Goal: Task Accomplishment & Management: Use online tool/utility

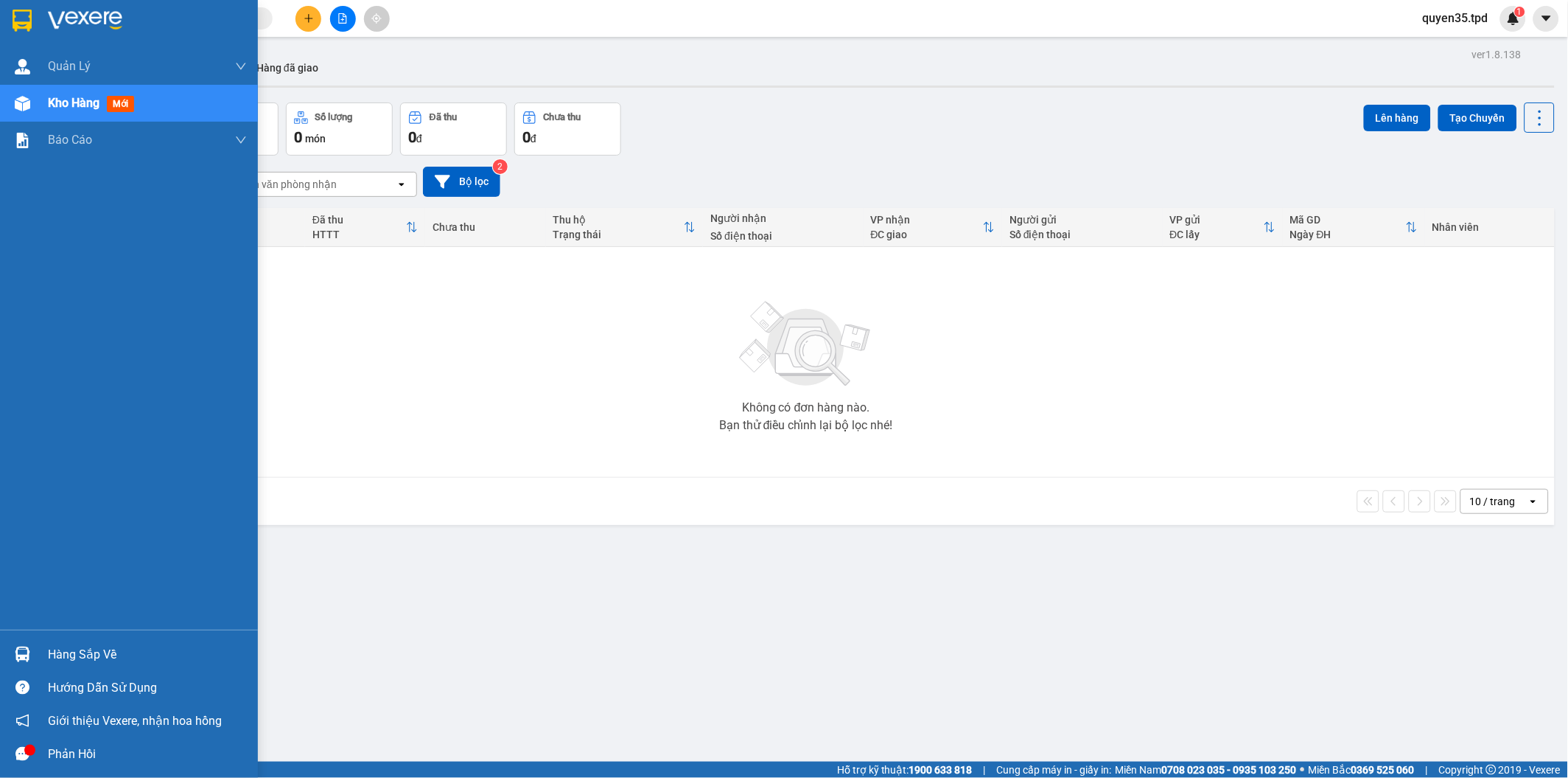
drag, startPoint x: 4, startPoint y: 659, endPoint x: 16, endPoint y: 658, distance: 12.0
click at [3, 659] on div "Hàng sắp về" at bounding box center [128, 653] width 258 height 33
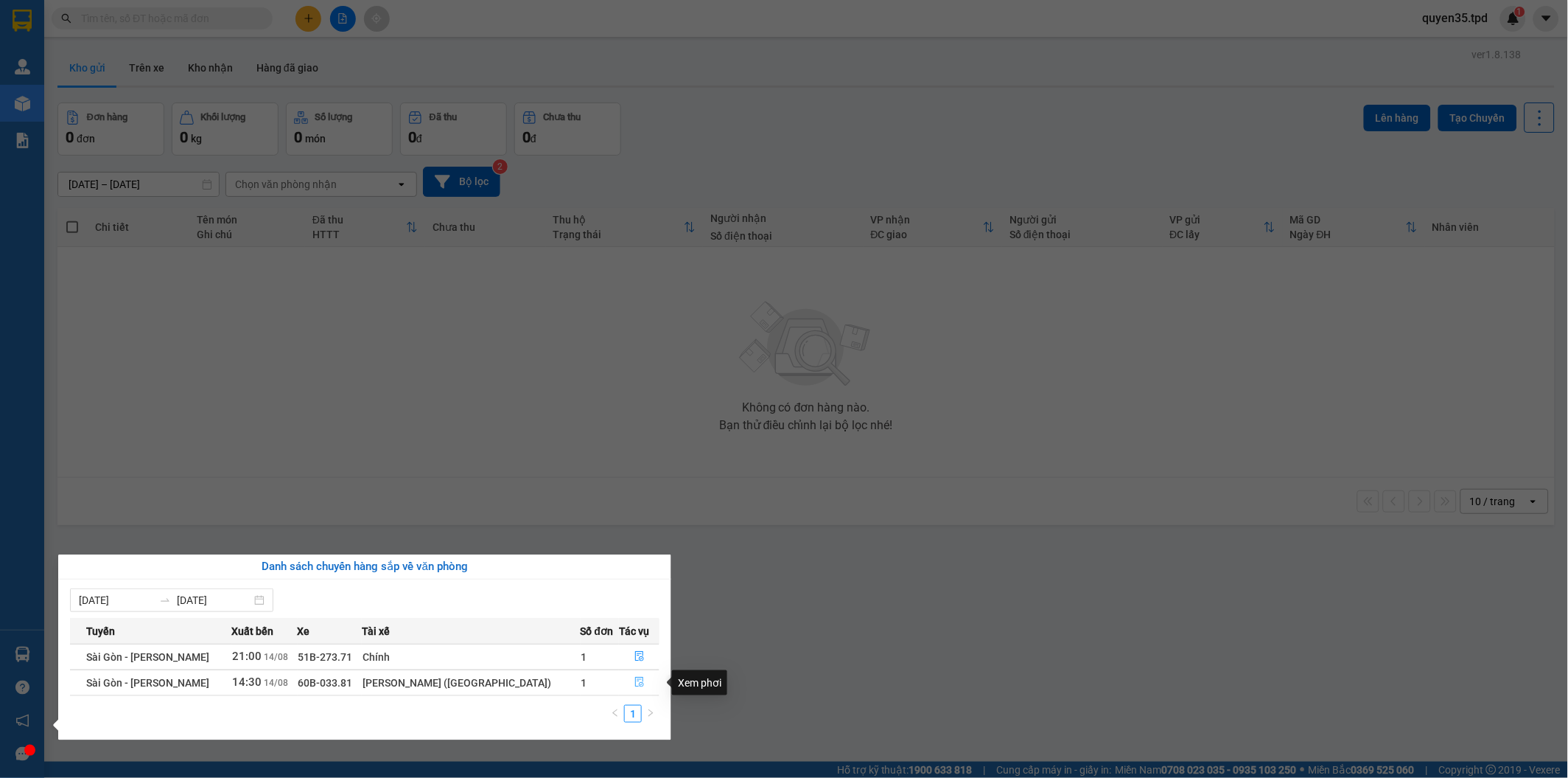
click at [628, 680] on button "button" at bounding box center [638, 683] width 39 height 24
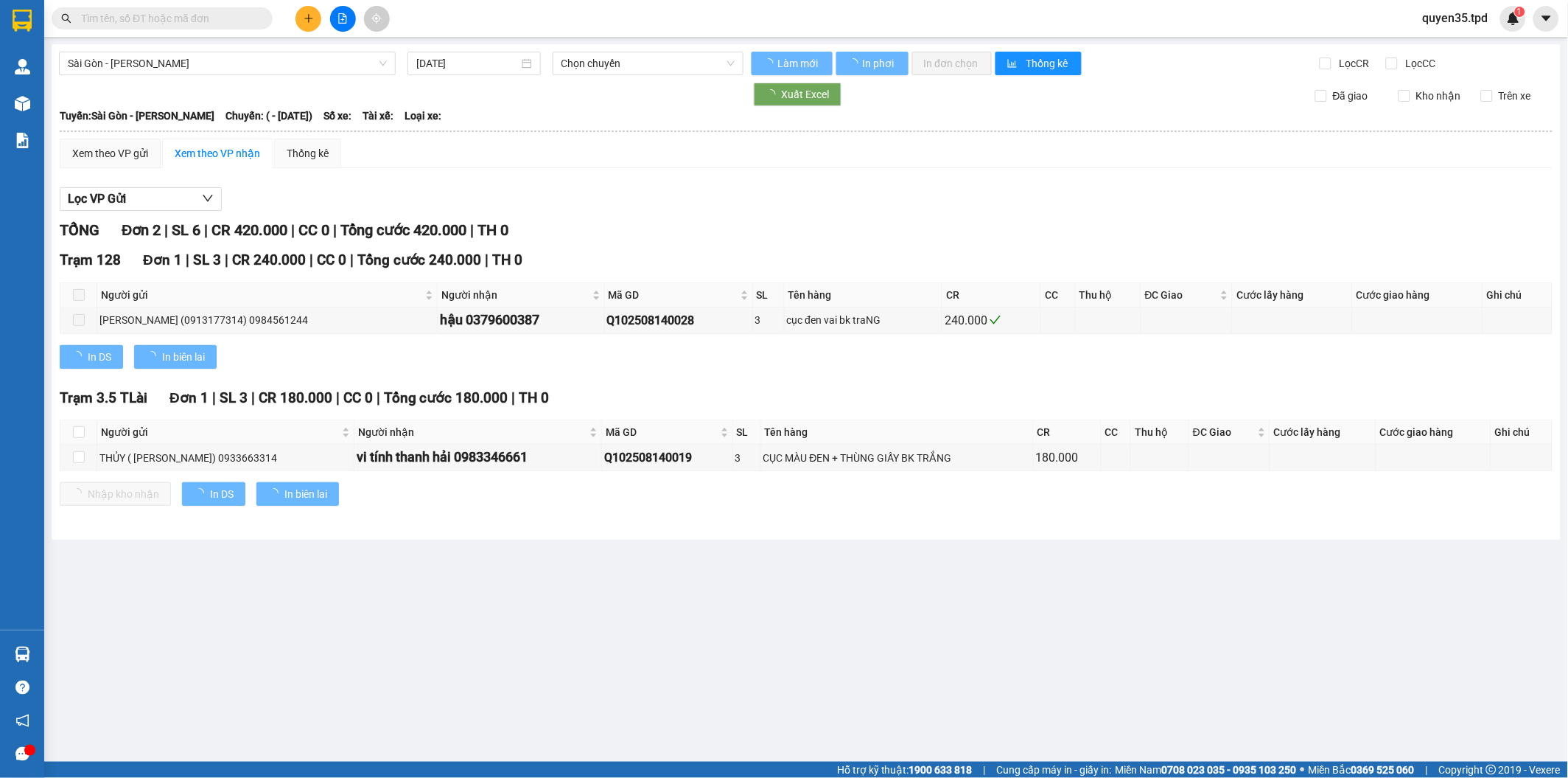
type input "[DATE]"
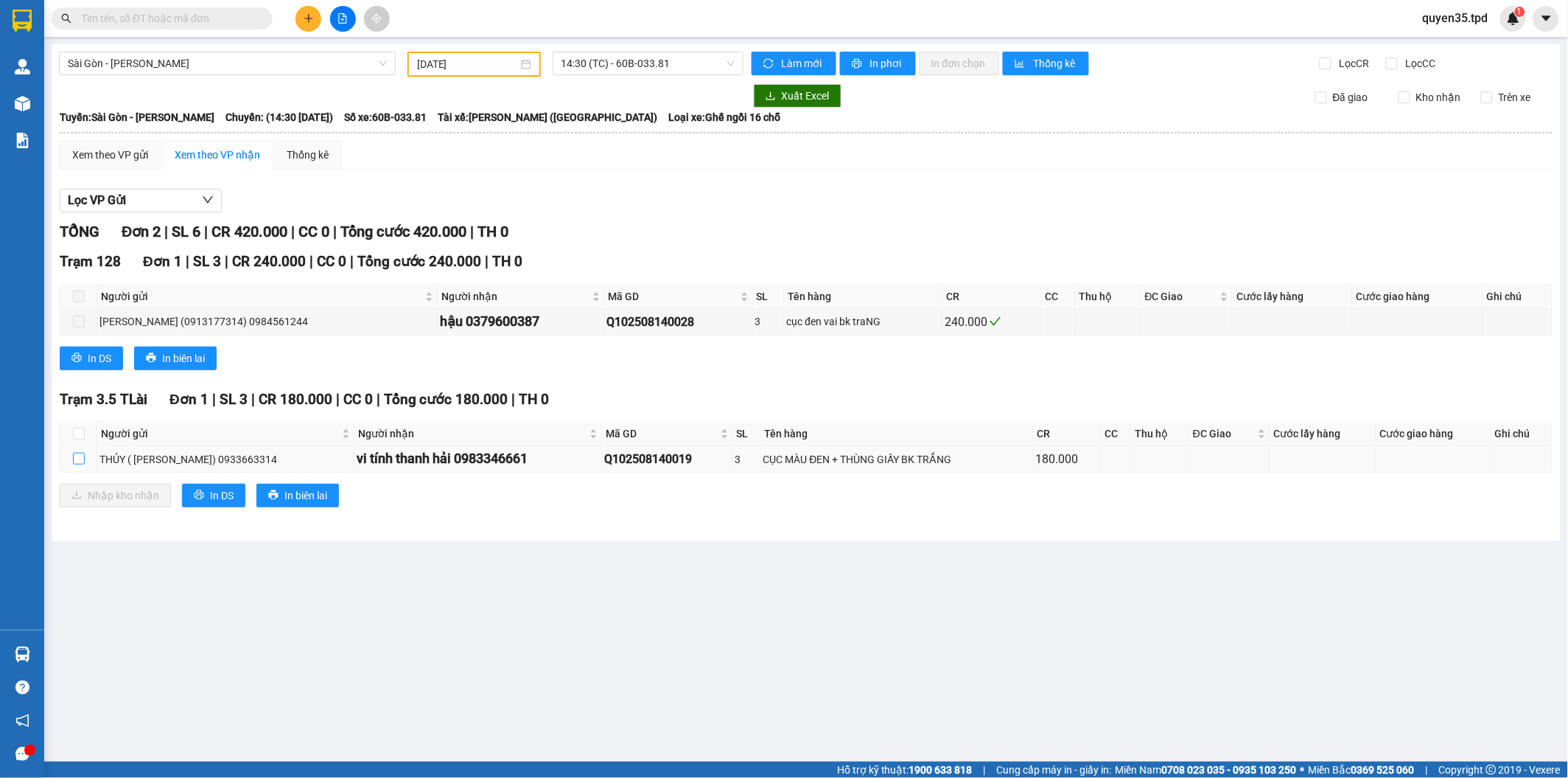
click at [80, 464] on label at bounding box center [79, 459] width 12 height 16
click at [80, 464] on input "checkbox" at bounding box center [79, 458] width 12 height 12
checkbox input "true"
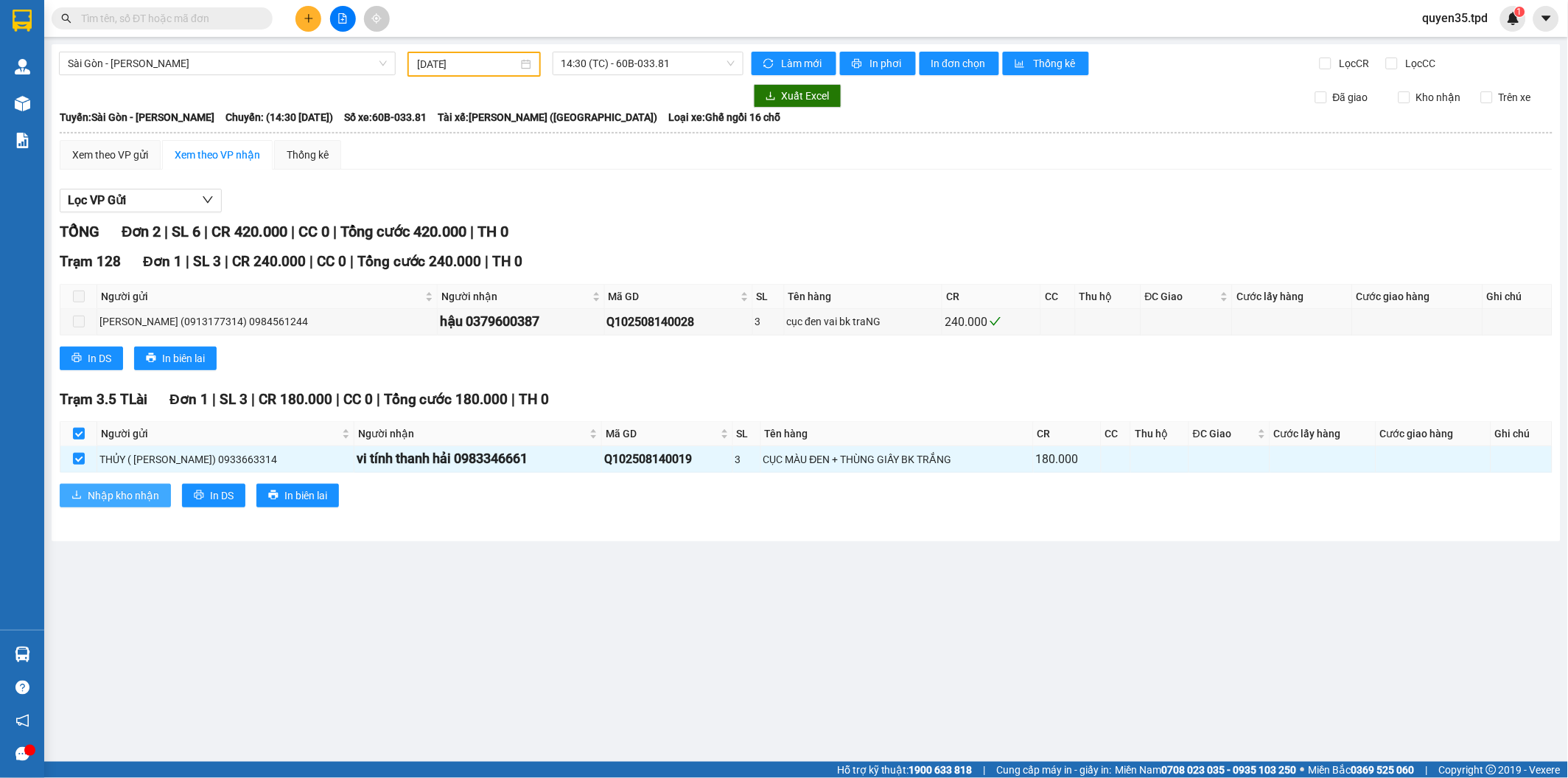
click at [91, 490] on span "Nhập kho nhận" at bounding box center [123, 495] width 72 height 16
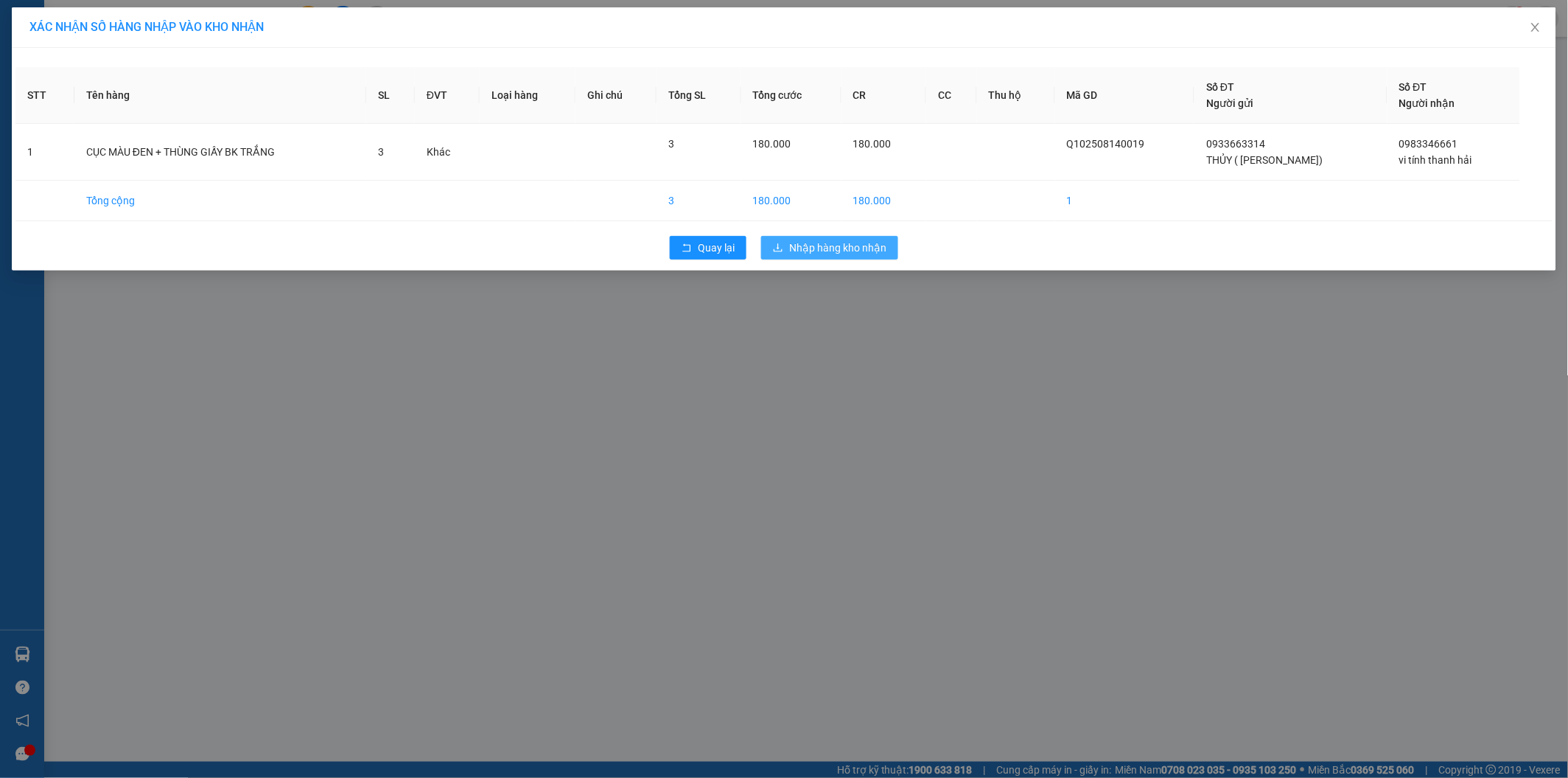
click at [791, 254] on span "Nhập hàng kho nhận" at bounding box center [838, 248] width 98 height 16
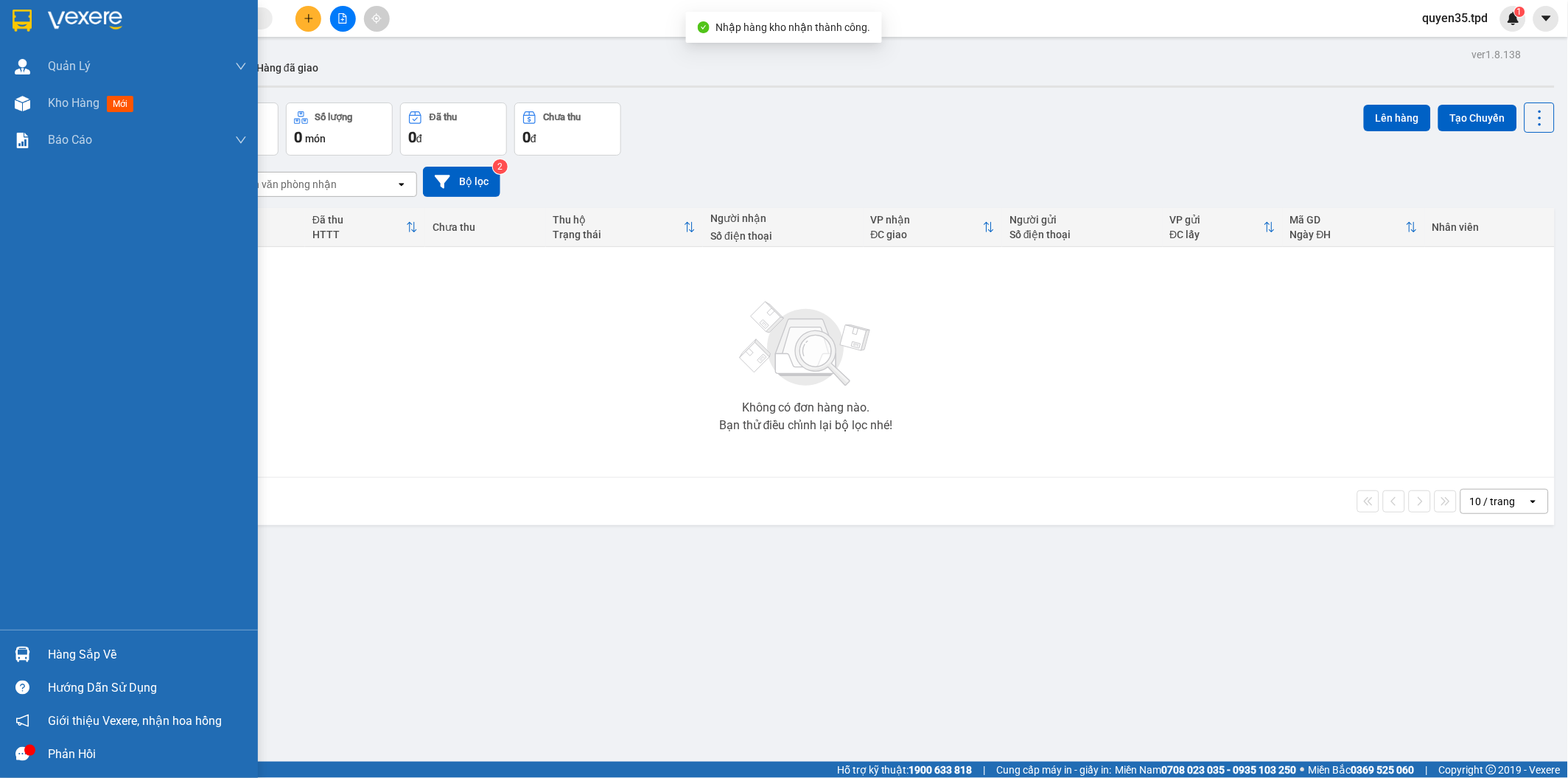
click at [64, 657] on div "Hàng sắp về" at bounding box center [147, 654] width 199 height 22
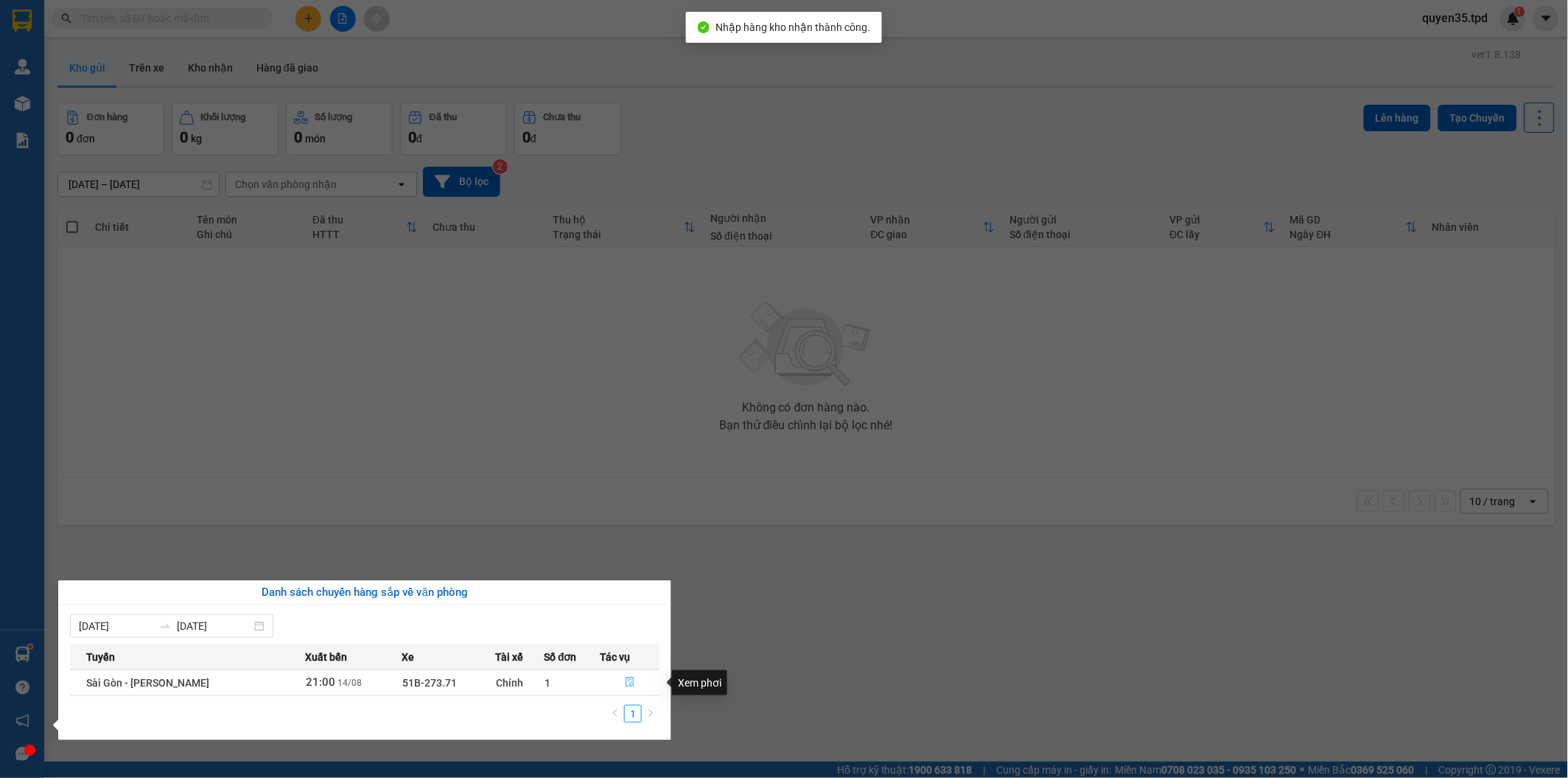
click at [631, 679] on icon "file-done" at bounding box center [629, 681] width 9 height 10
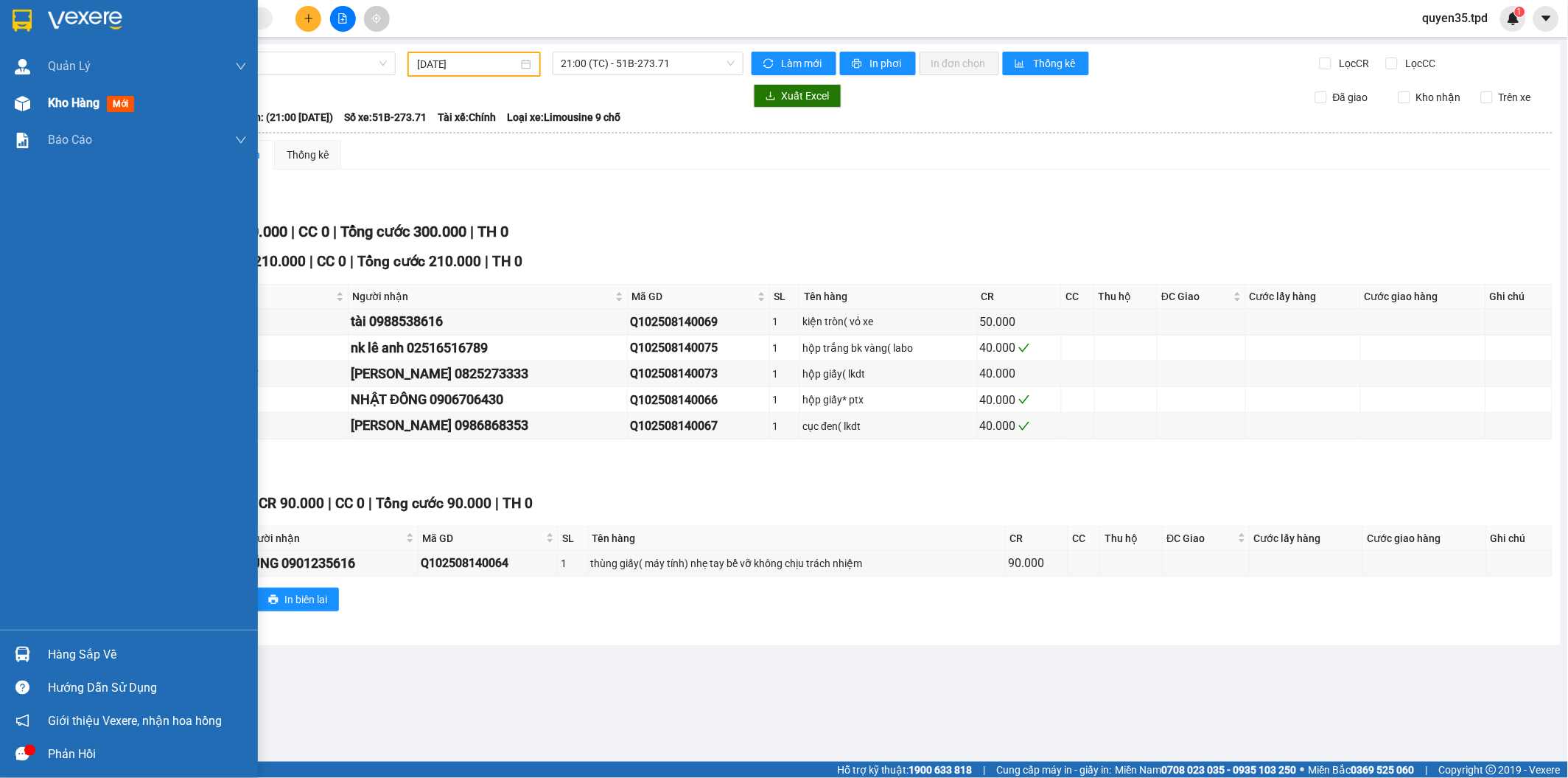
click at [42, 101] on div "Kho hàng mới" at bounding box center [128, 103] width 258 height 37
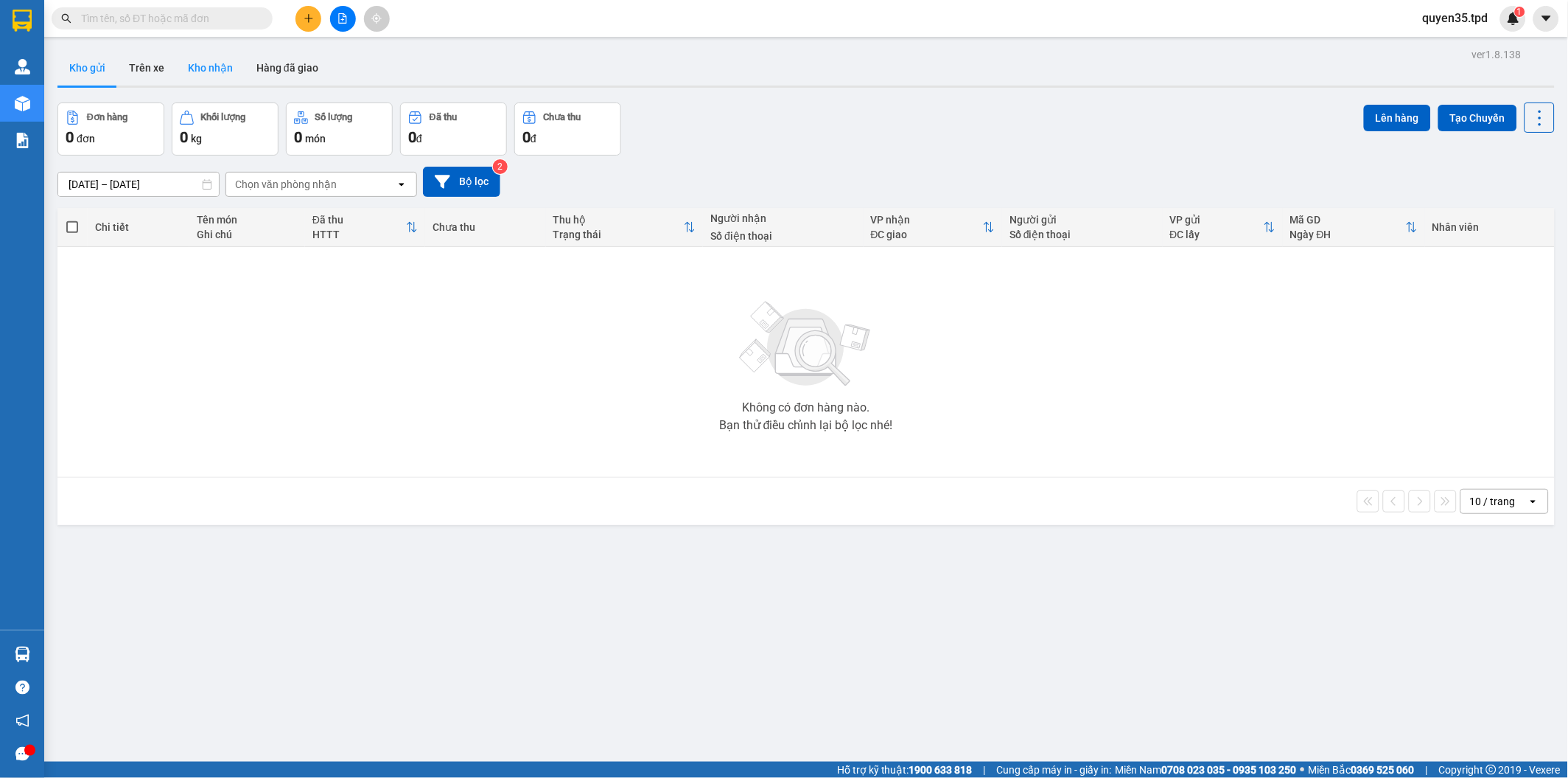
click at [202, 69] on button "Kho nhận" at bounding box center [210, 68] width 69 height 36
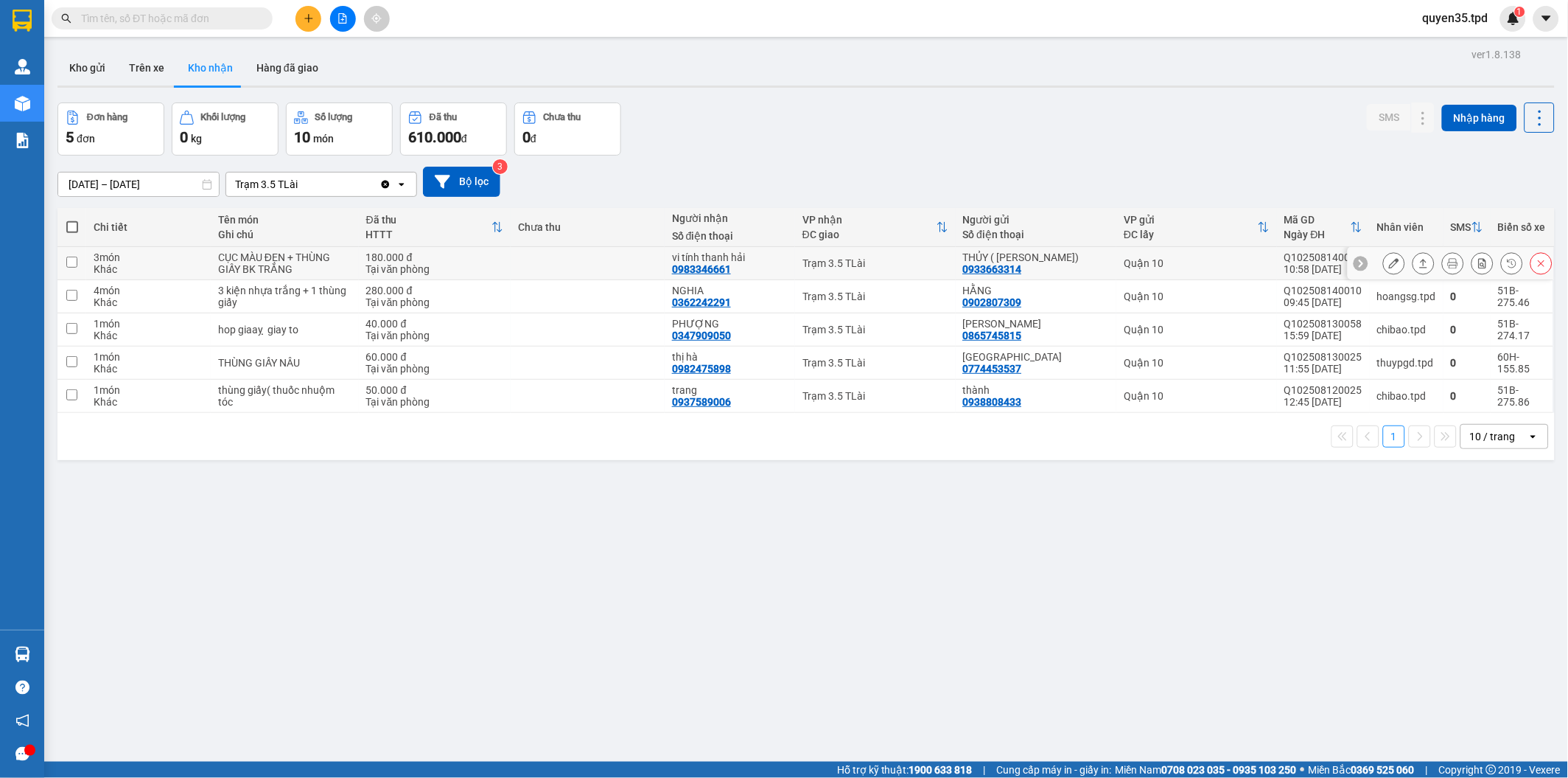
click at [1384, 262] on button at bounding box center [1394, 264] width 21 height 26
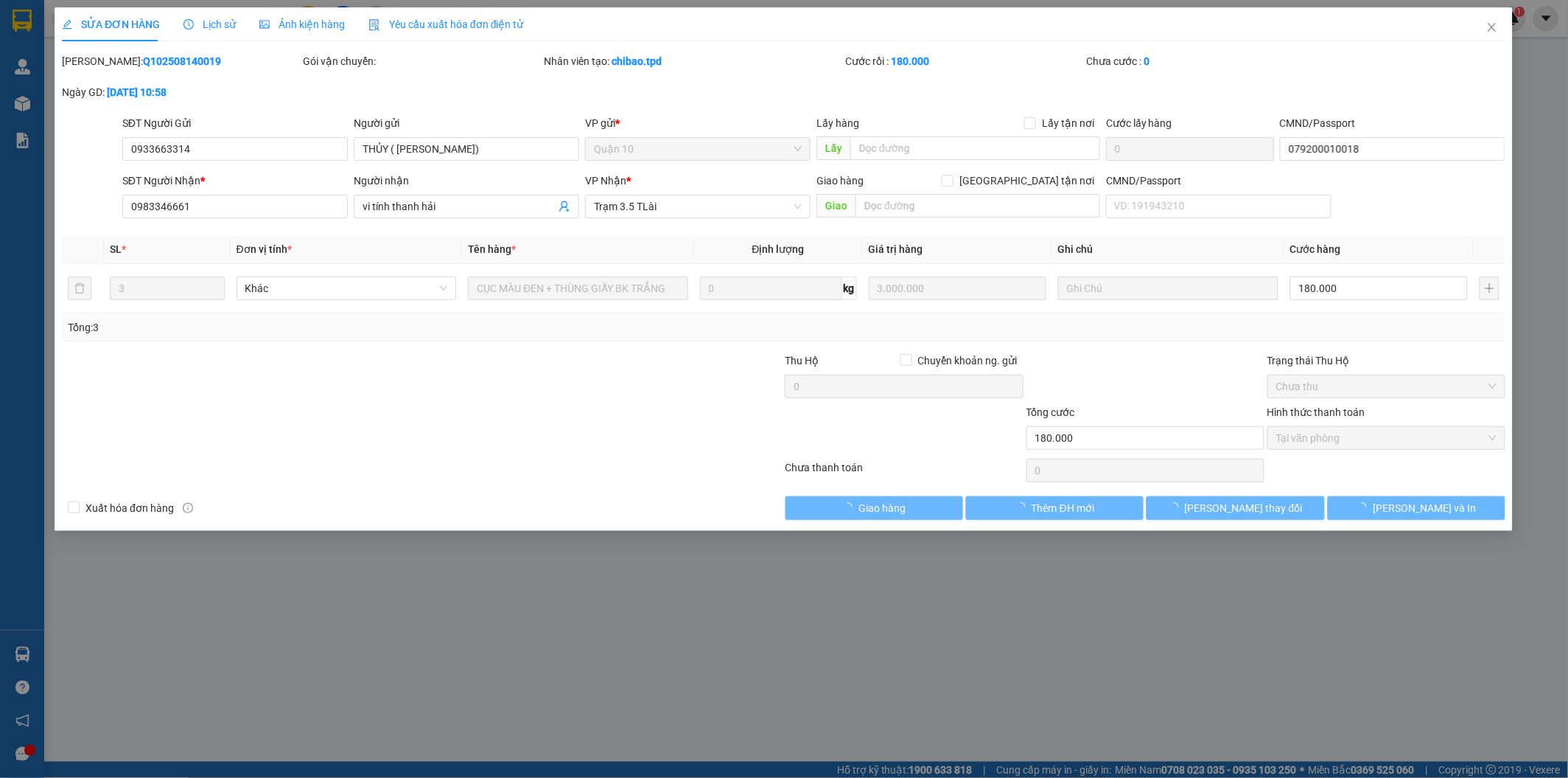
type input "0933663314"
type input "THỦY ( [PERSON_NAME])"
type input "079200010018"
type input "0983346661"
type input "vi tính thanh hải"
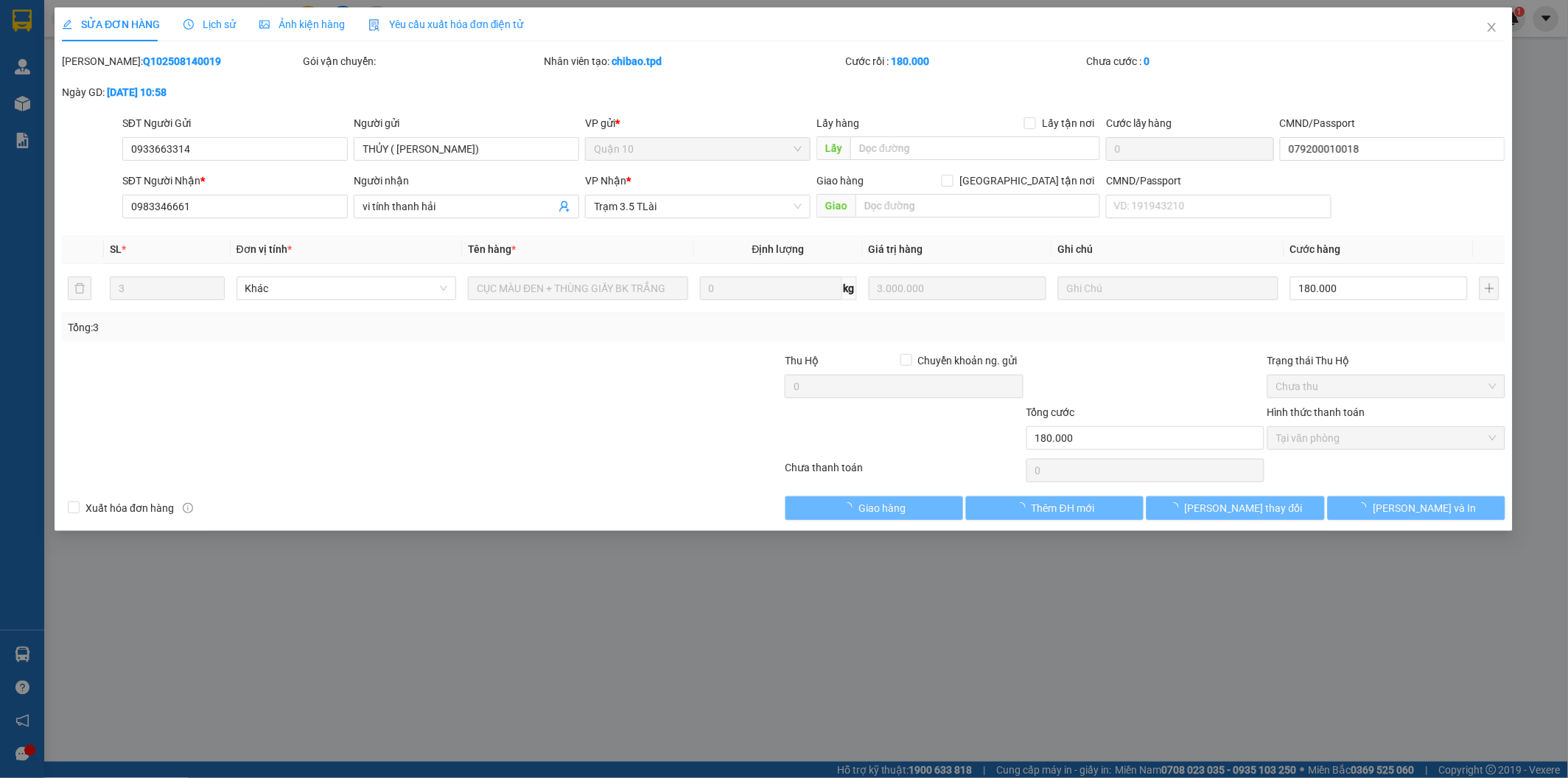
type input "180.000"
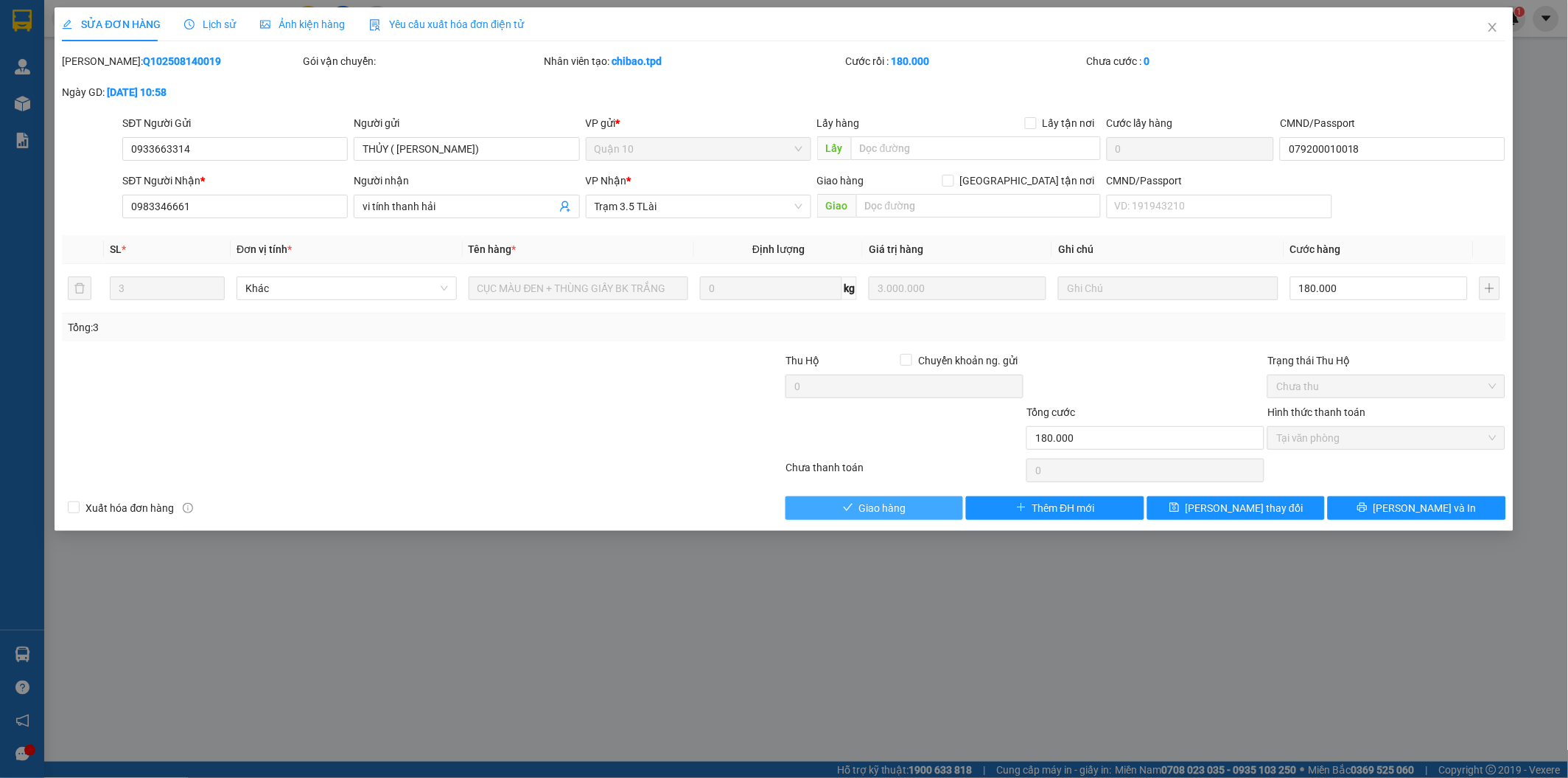
click at [926, 506] on button "Giao hàng" at bounding box center [874, 508] width 177 height 24
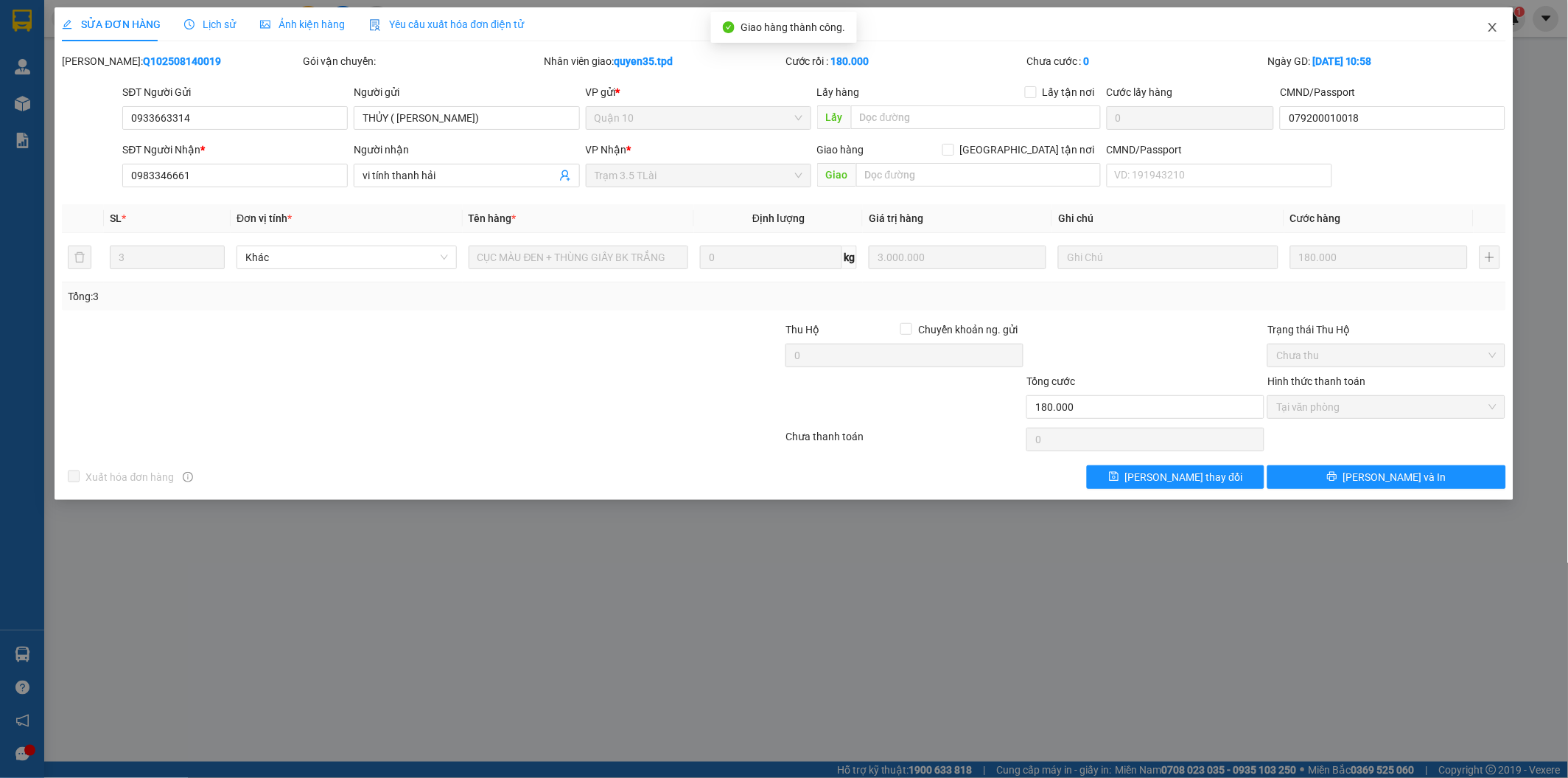
click at [1501, 31] on span "Close" at bounding box center [1492, 27] width 41 height 41
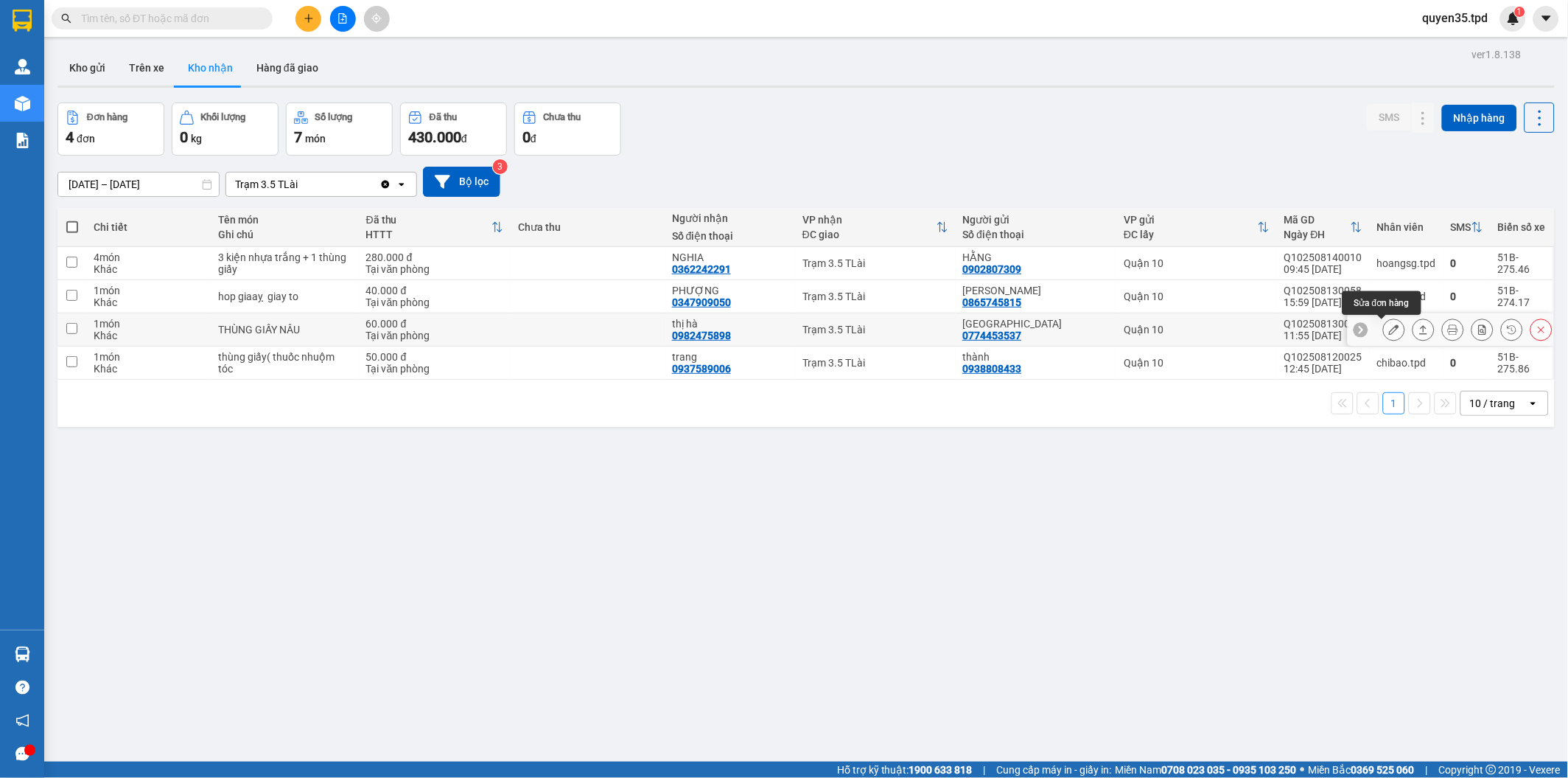
click at [1389, 328] on icon at bounding box center [1394, 330] width 10 height 10
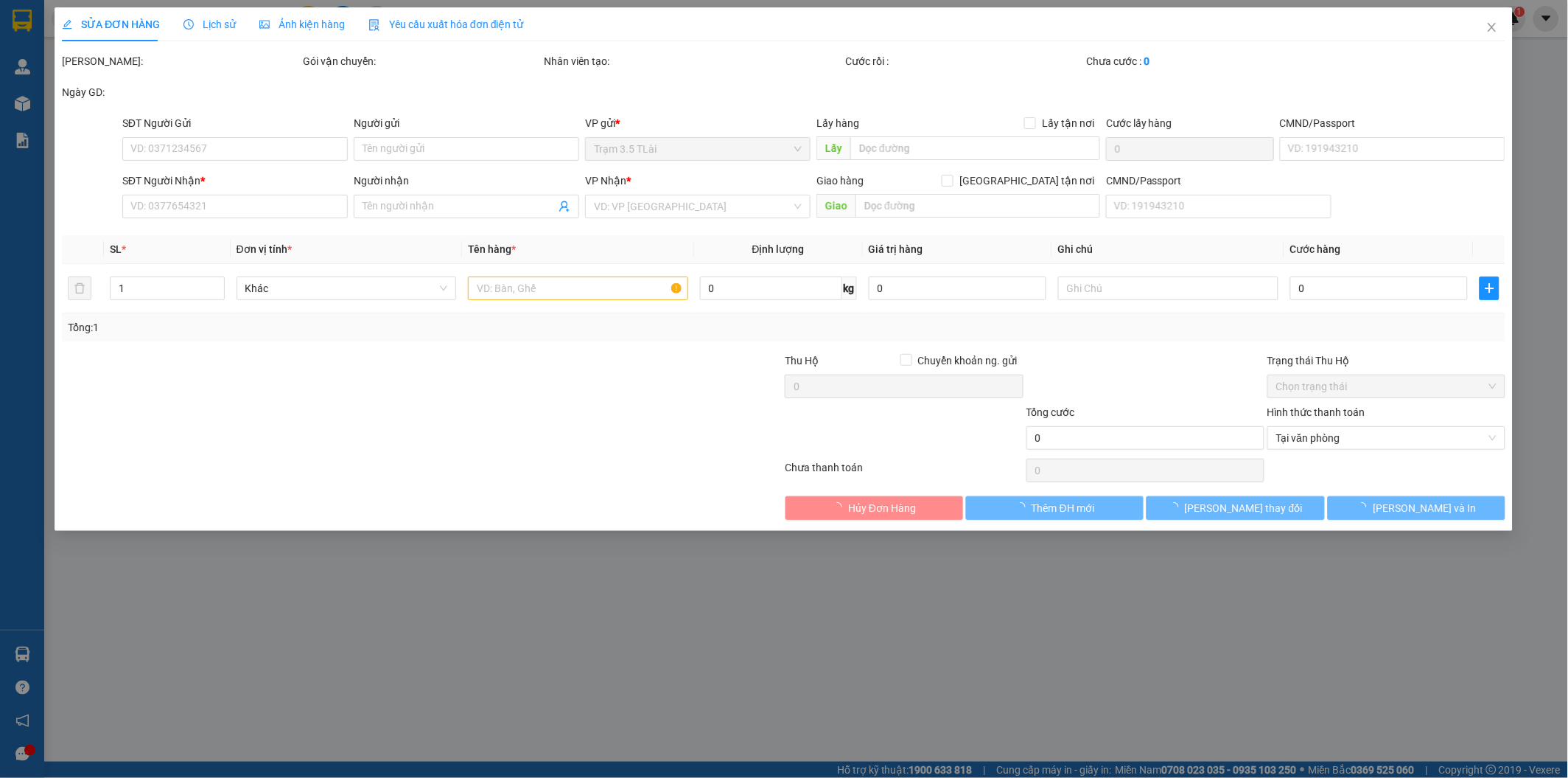
type input "0774453537"
type input "[GEOGRAPHIC_DATA]"
type input "0982475898"
type input "thị hà"
type input "60.000"
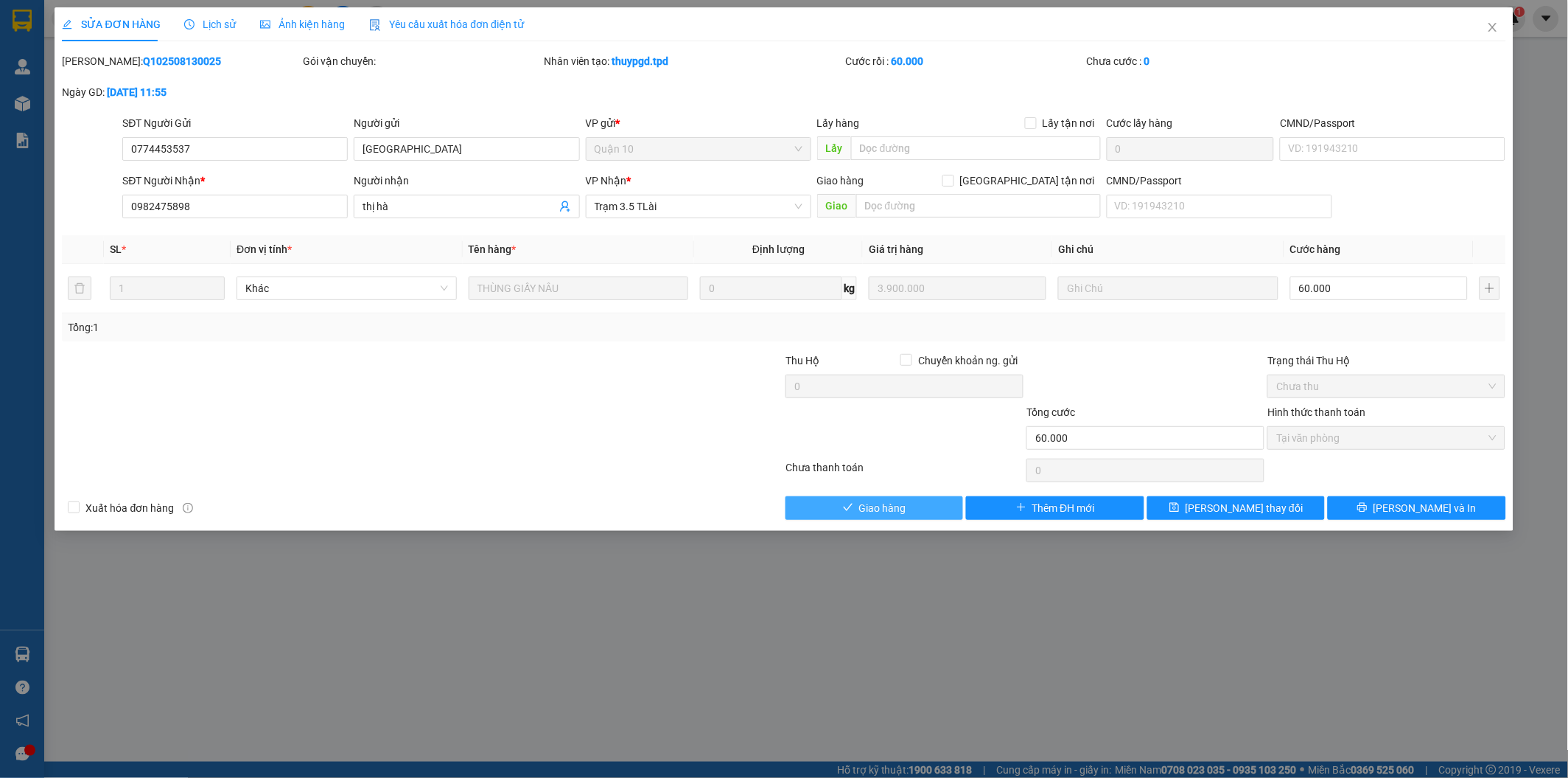
click at [903, 502] on span "Giao hàng" at bounding box center [882, 508] width 47 height 16
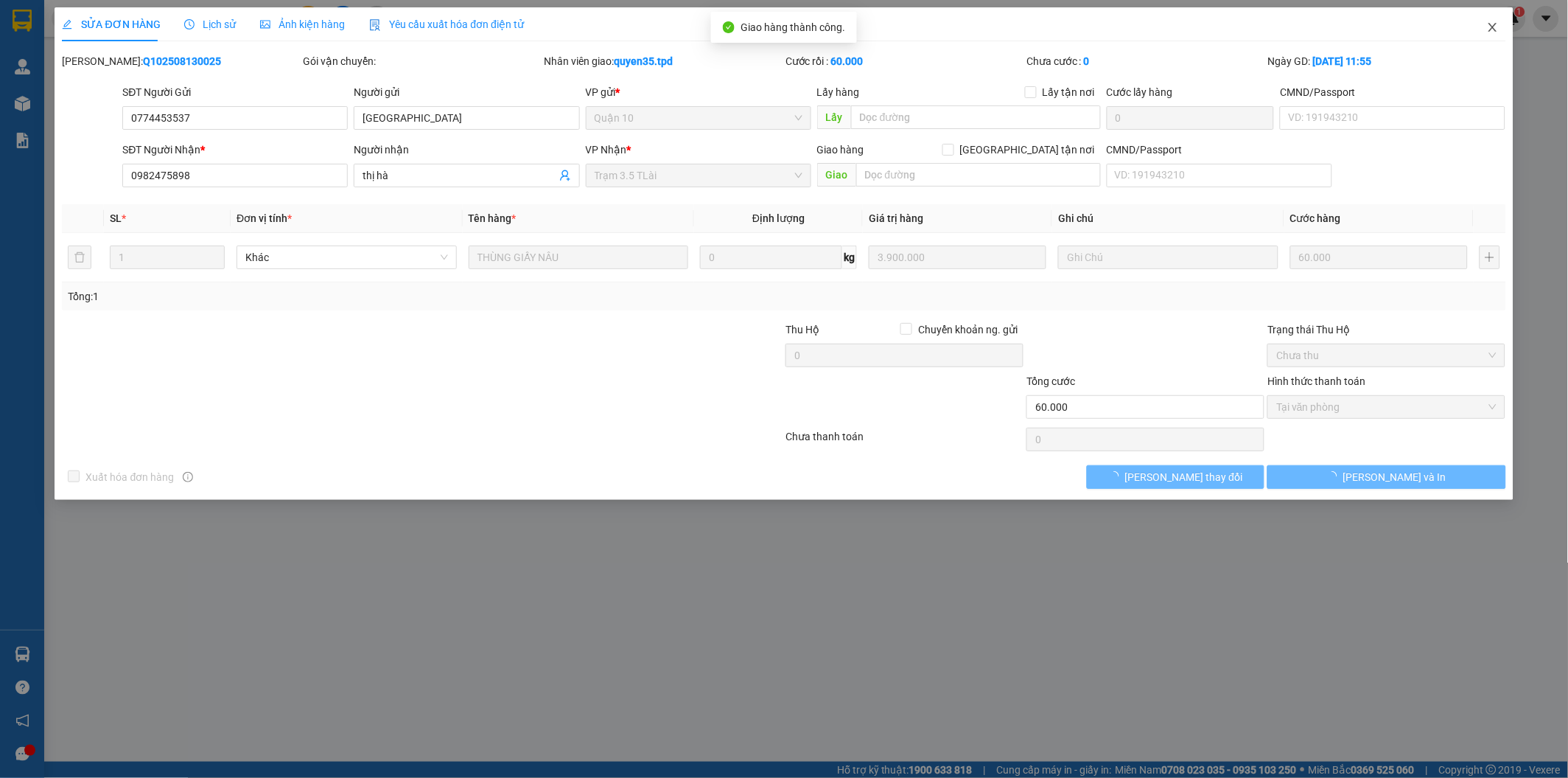
click at [1493, 30] on icon "close" at bounding box center [1492, 27] width 8 height 9
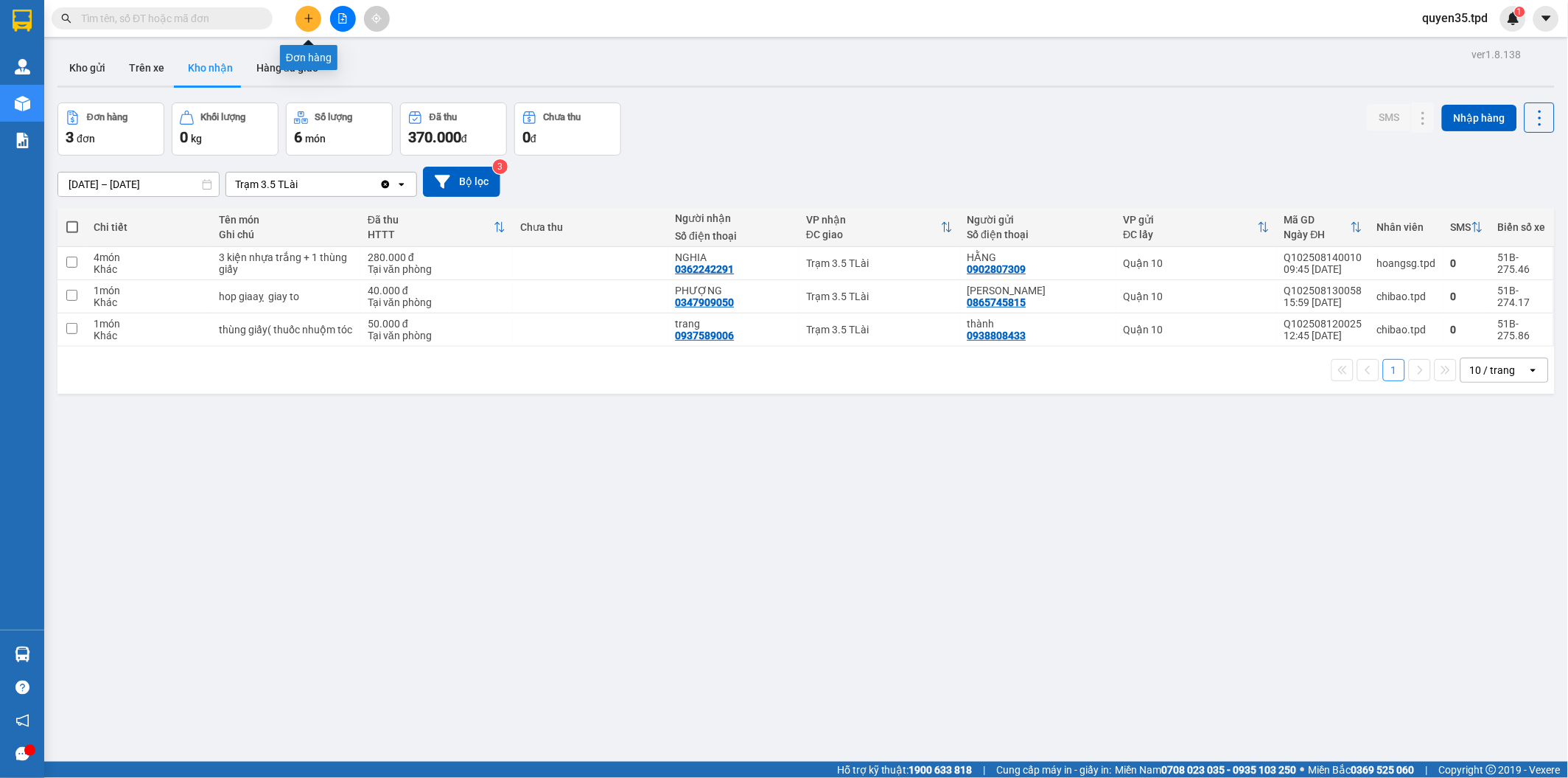
click at [314, 13] on icon "plus" at bounding box center [309, 18] width 10 height 10
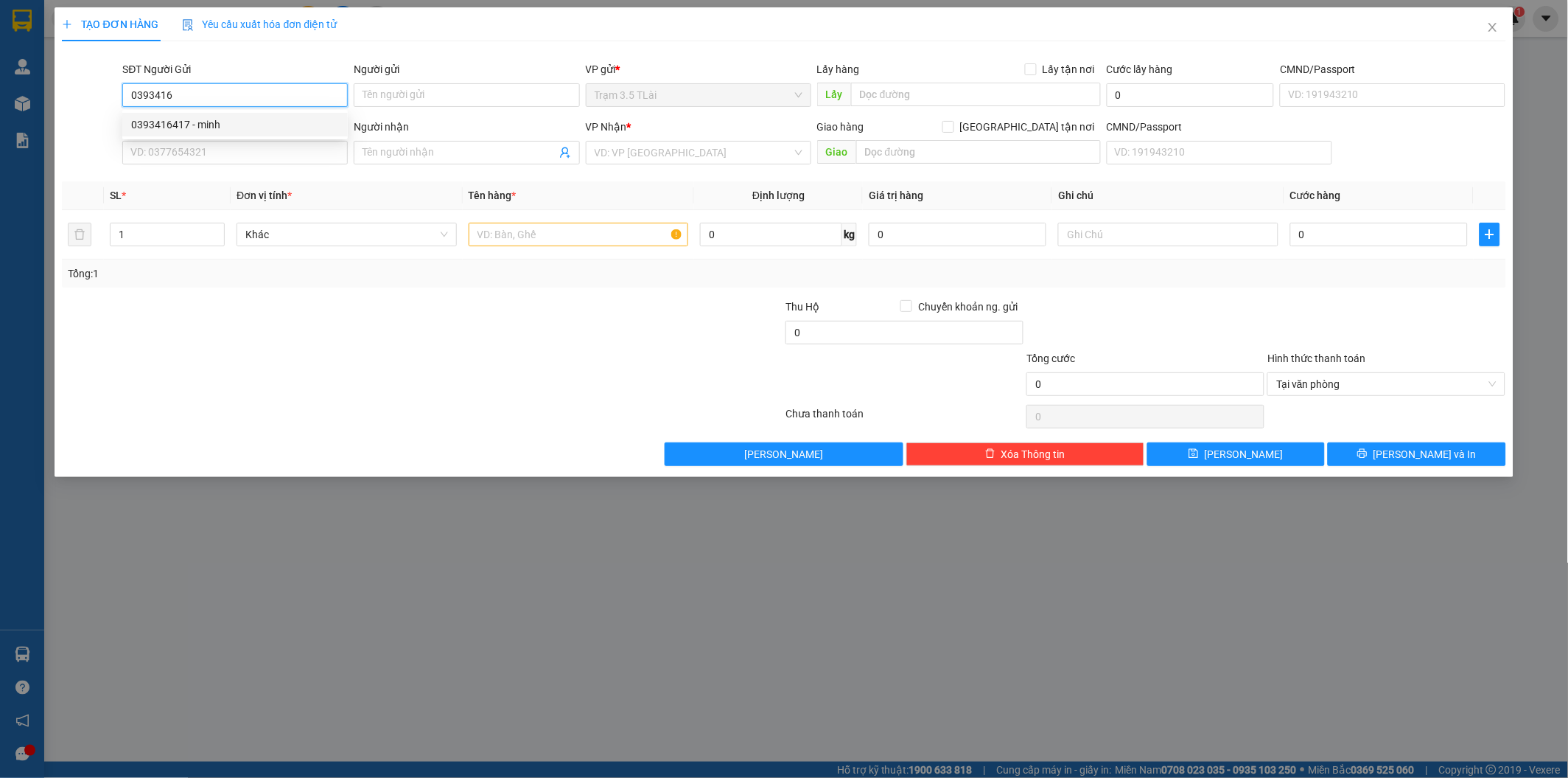
click at [177, 126] on div "0393416417 - minh" at bounding box center [235, 125] width 208 height 16
type input "0393416417"
type input "minh"
type input "0987282113"
type input "phương"
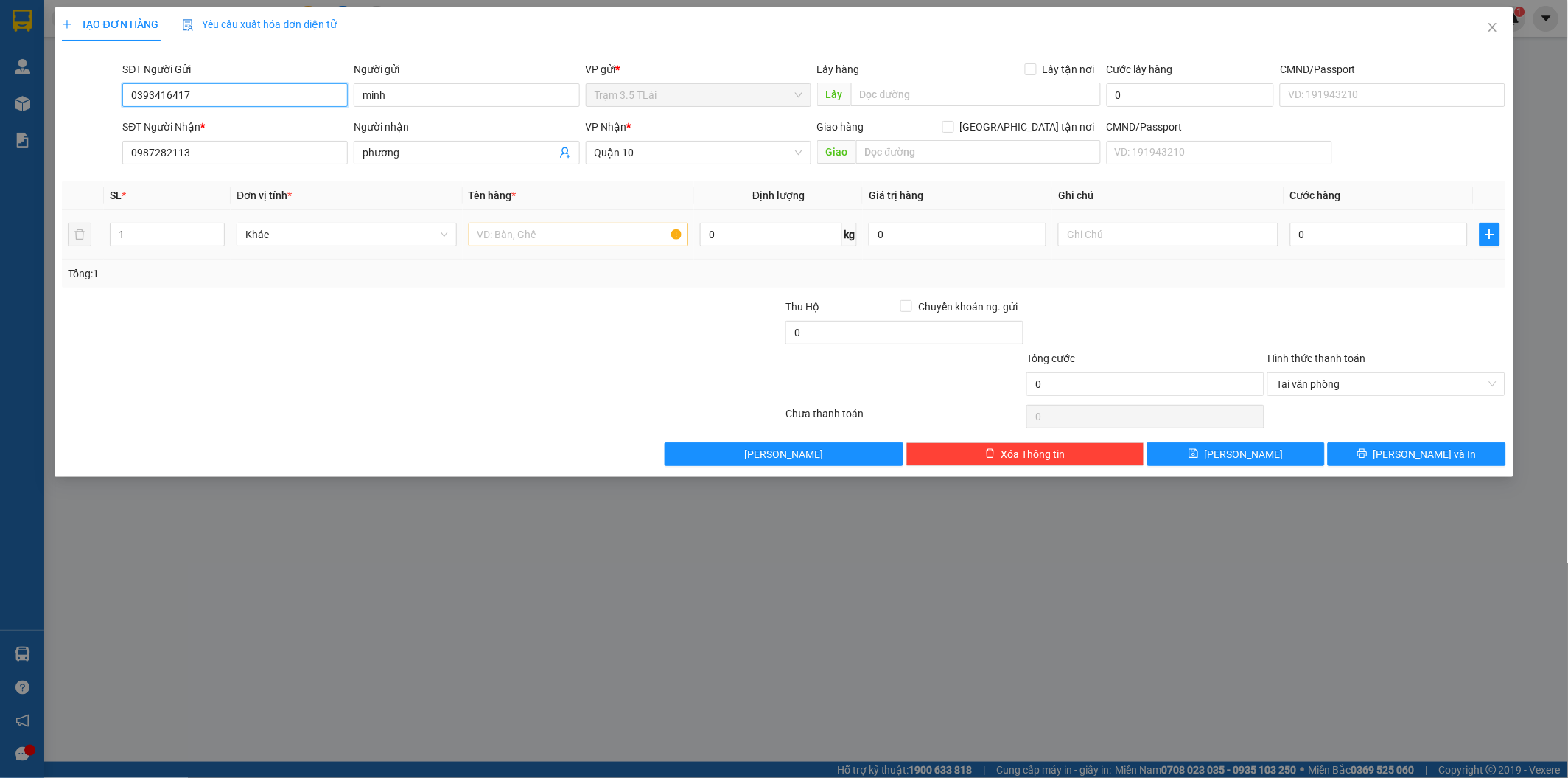
type input "0393416417"
click at [565, 234] on input "text" at bounding box center [578, 235] width 220 height 24
type input "thùng (caphe)"
click at [1316, 237] on input "0" at bounding box center [1379, 235] width 177 height 24
type input "4"
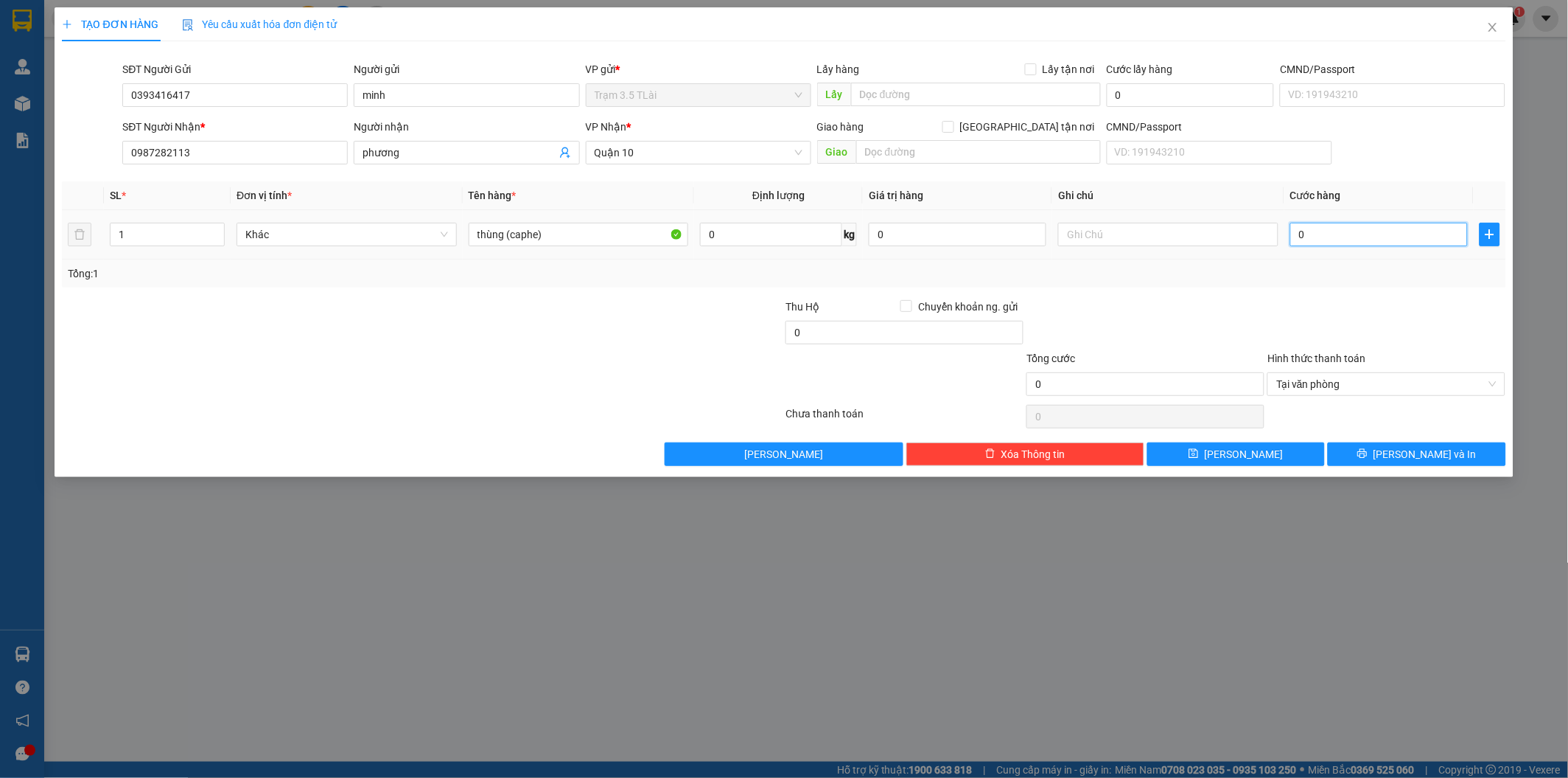
type input "4"
type input "40"
type input "40.000"
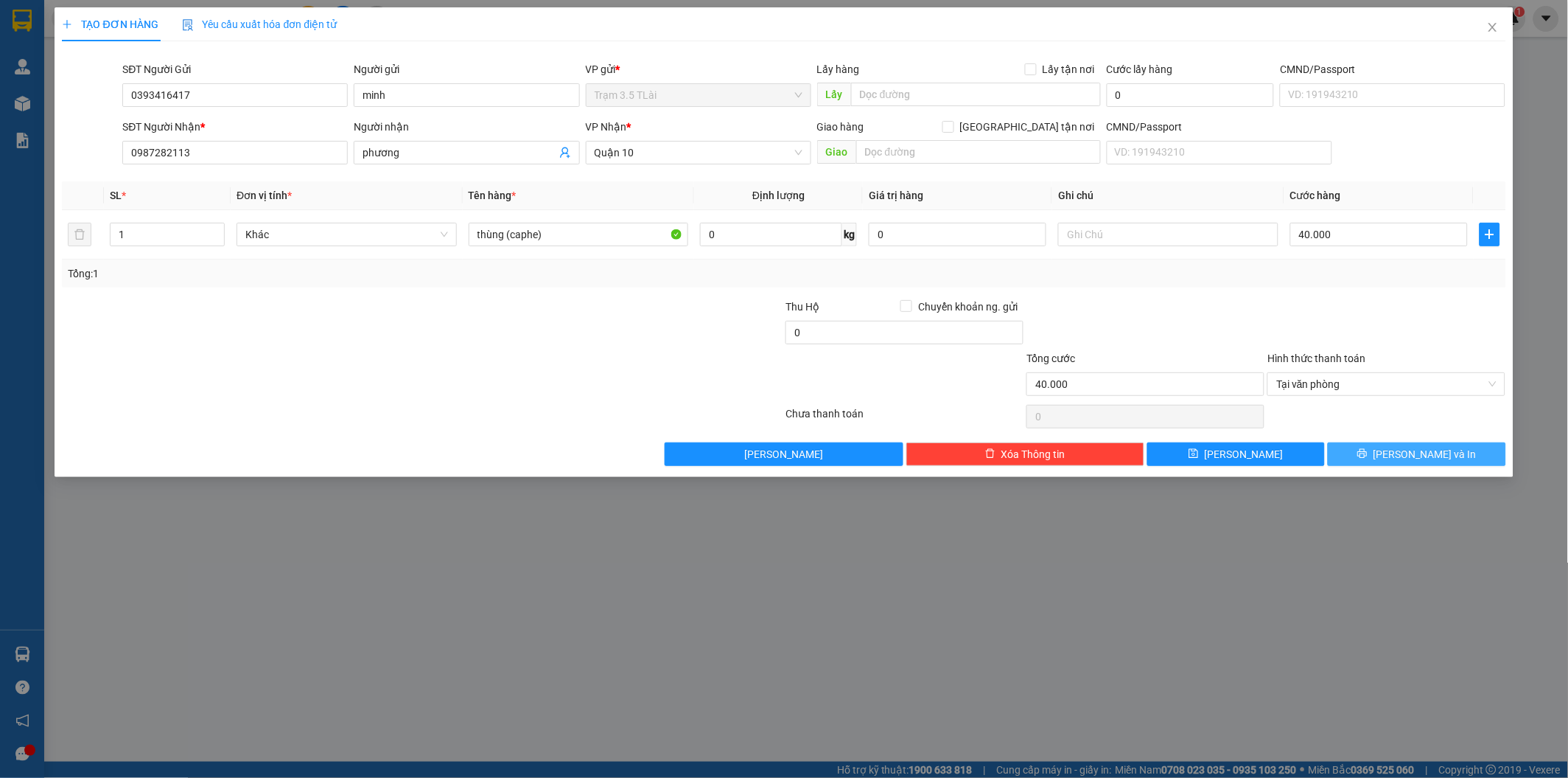
click at [1416, 458] on span "[PERSON_NAME] và In" at bounding box center [1426, 454] width 104 height 16
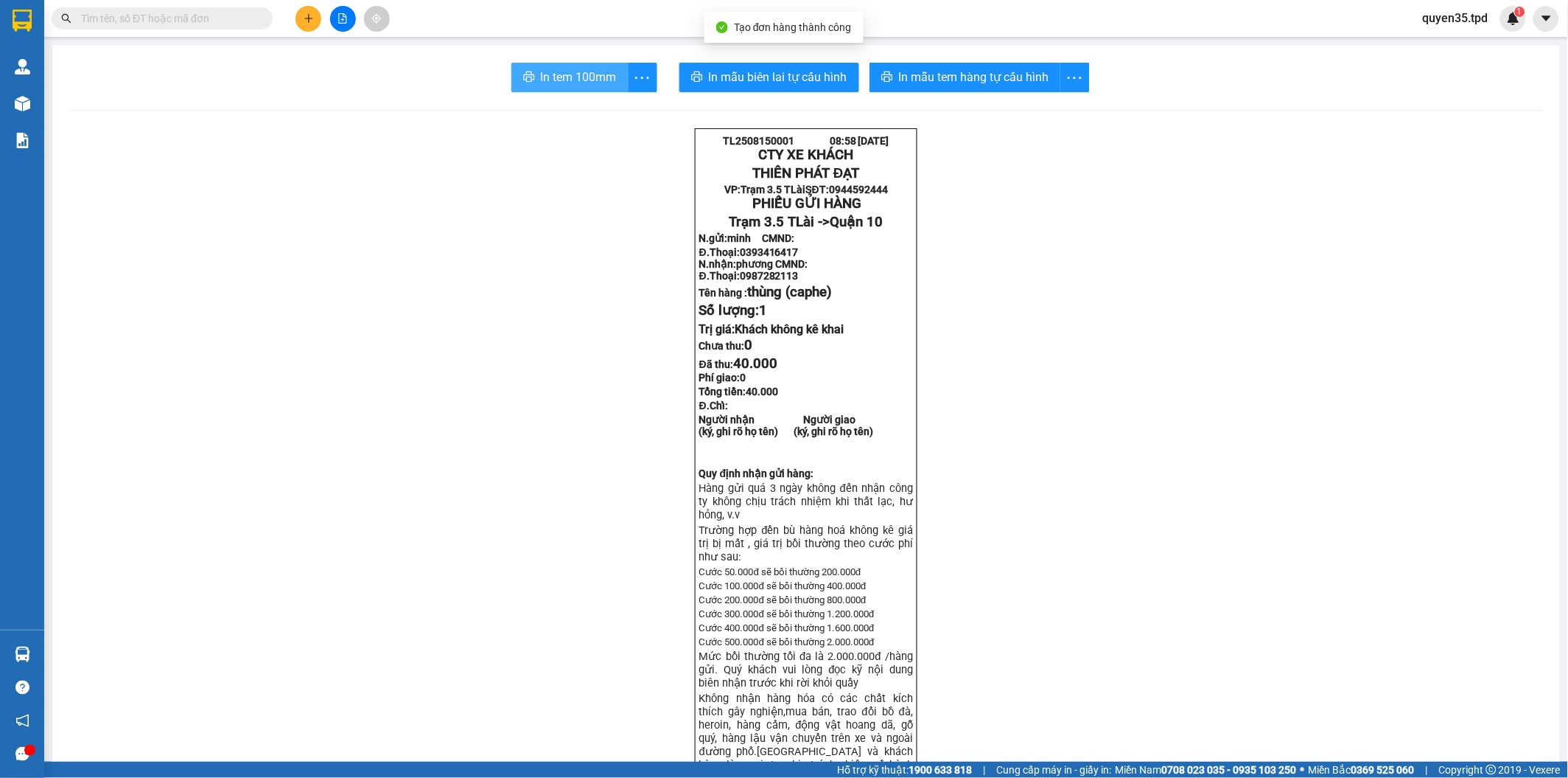
click at [565, 73] on span "In tem 100mm" at bounding box center [578, 77] width 76 height 19
click at [939, 68] on span "In mẫu tem hàng tự cấu hình" at bounding box center [974, 77] width 150 height 19
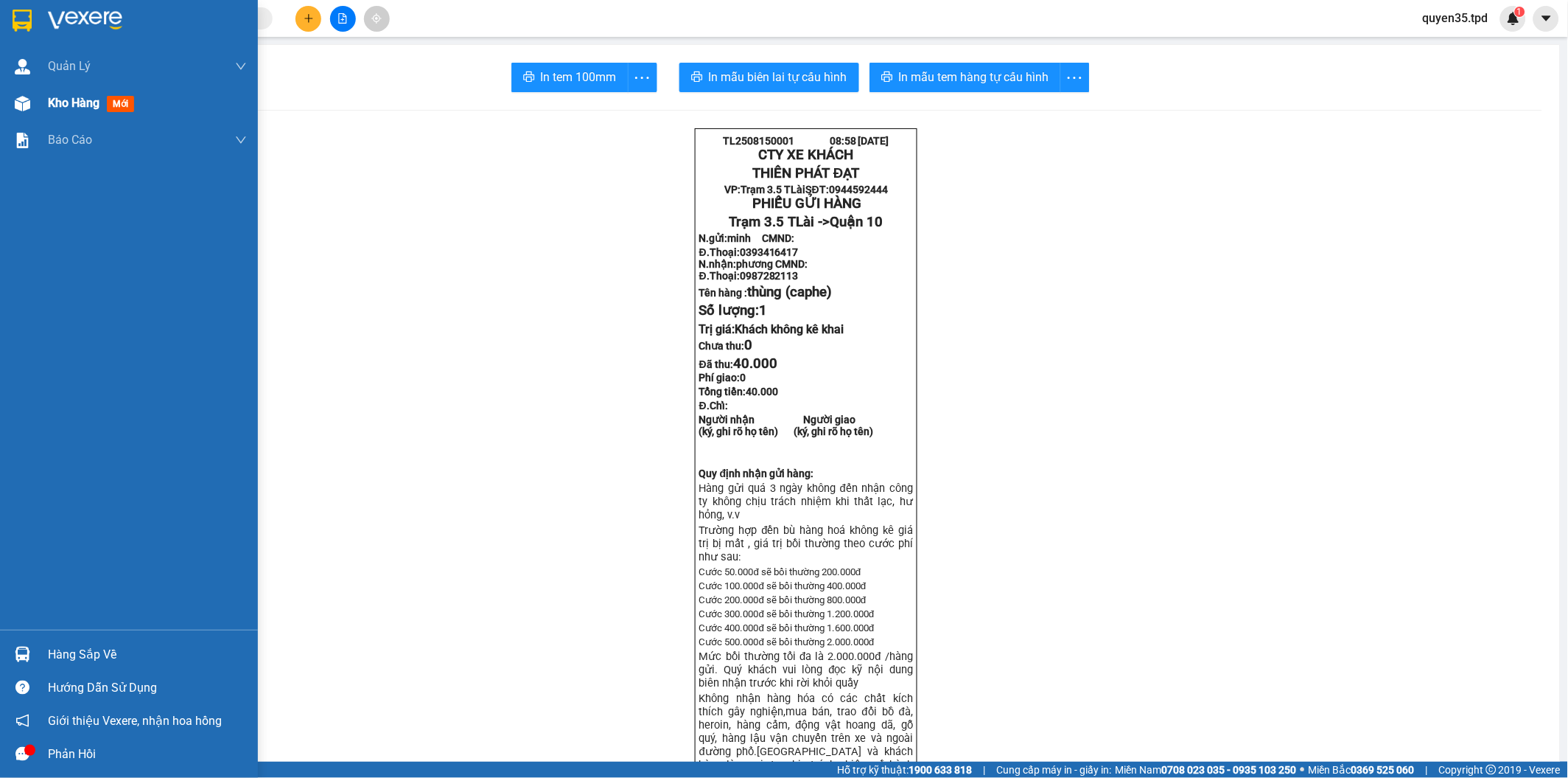
click at [39, 104] on div "Kho hàng mới" at bounding box center [128, 103] width 258 height 37
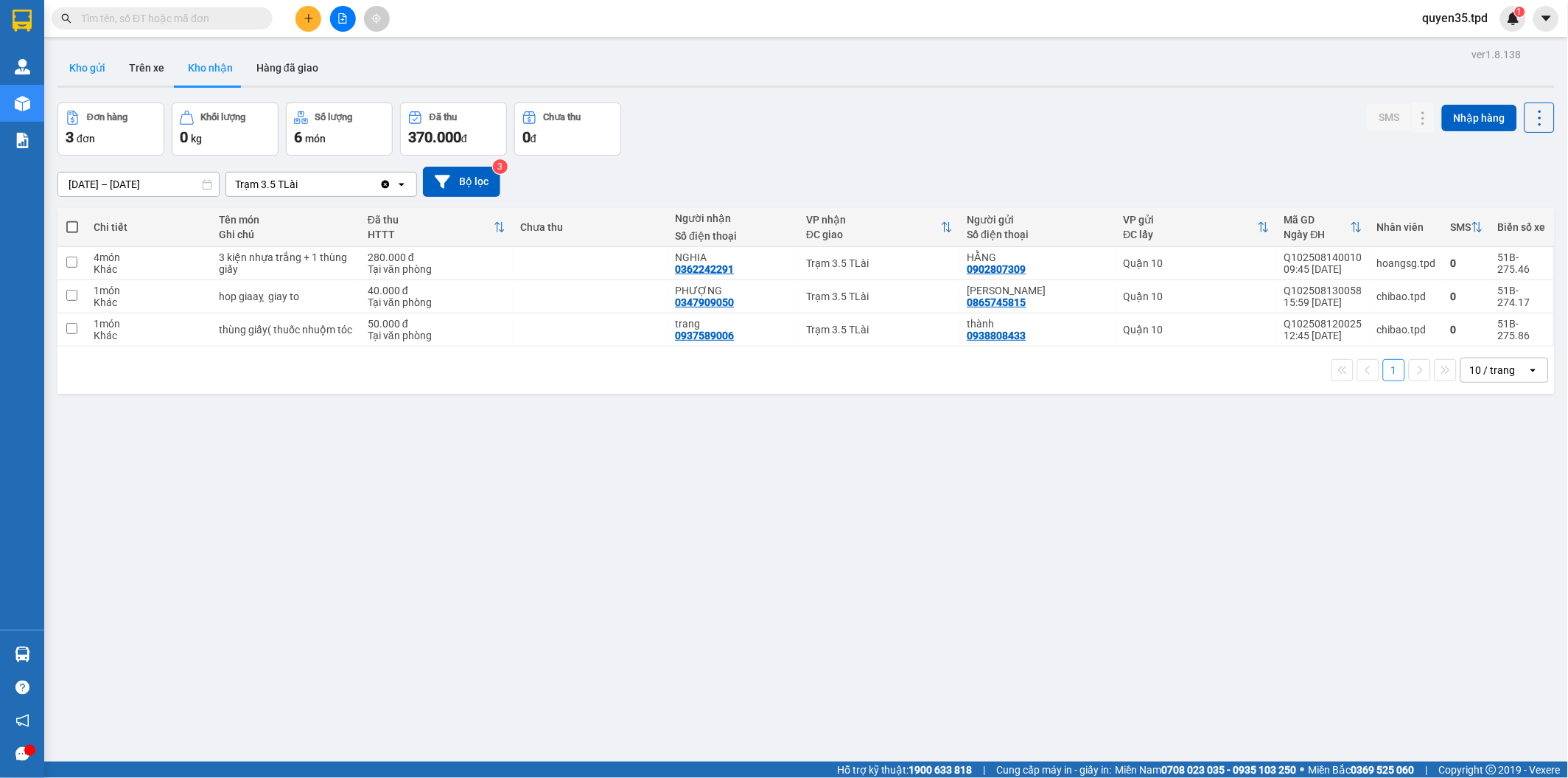
click at [101, 64] on button "Kho gửi" at bounding box center [88, 68] width 60 height 36
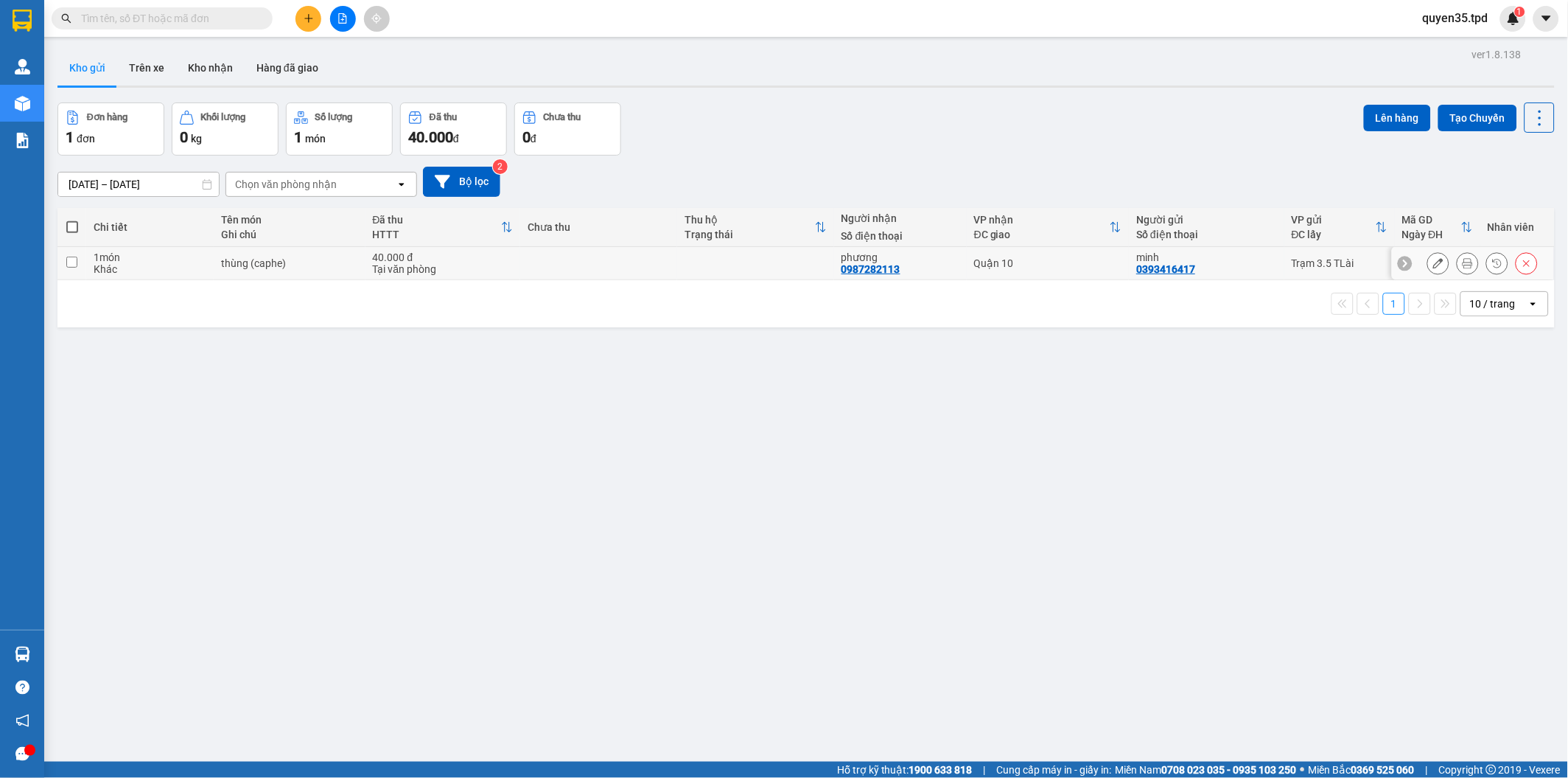
click at [71, 263] on input "checkbox" at bounding box center [72, 262] width 11 height 11
checkbox input "true"
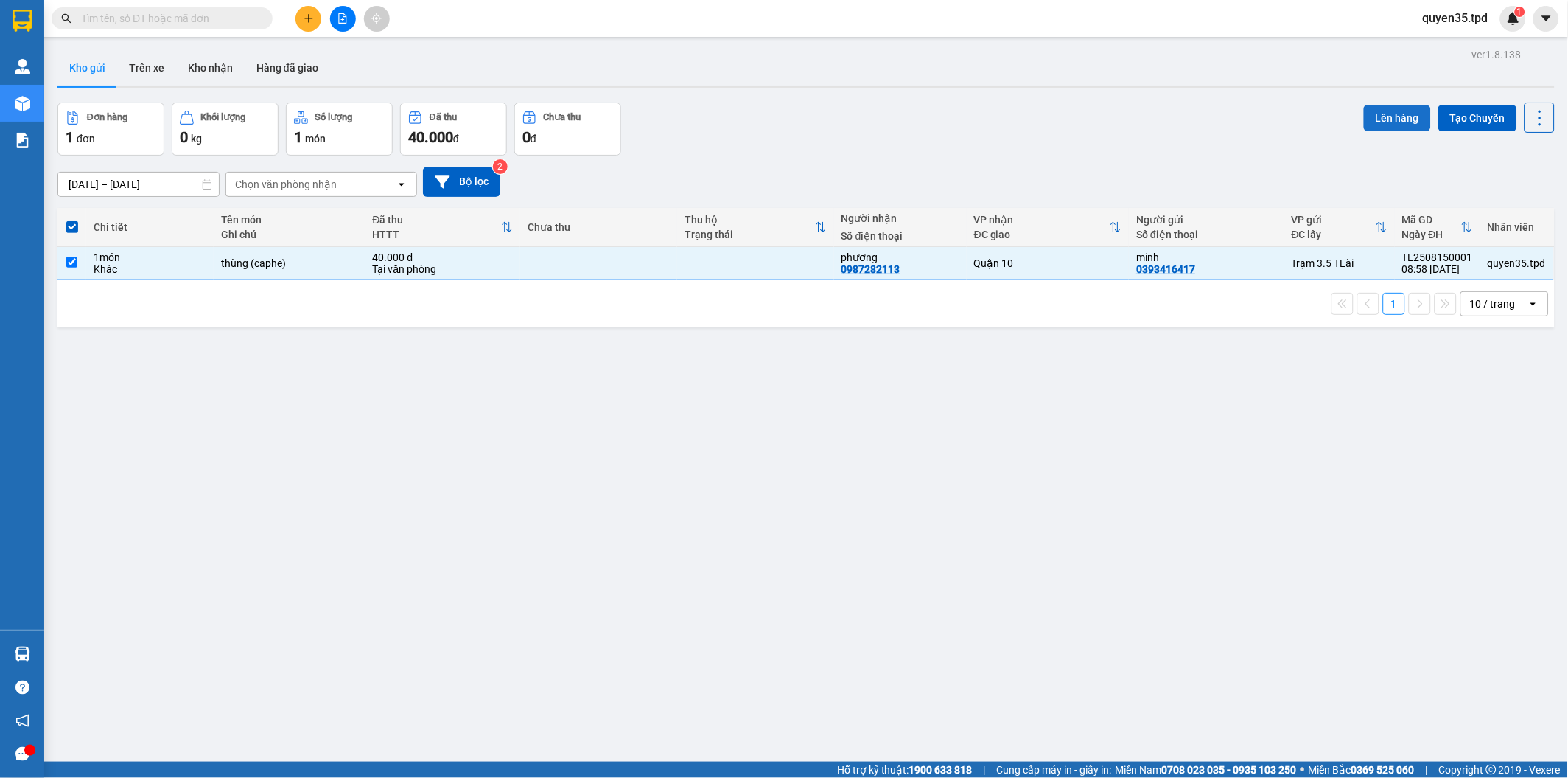
click at [1374, 115] on button "Lên hàng" at bounding box center [1397, 118] width 67 height 27
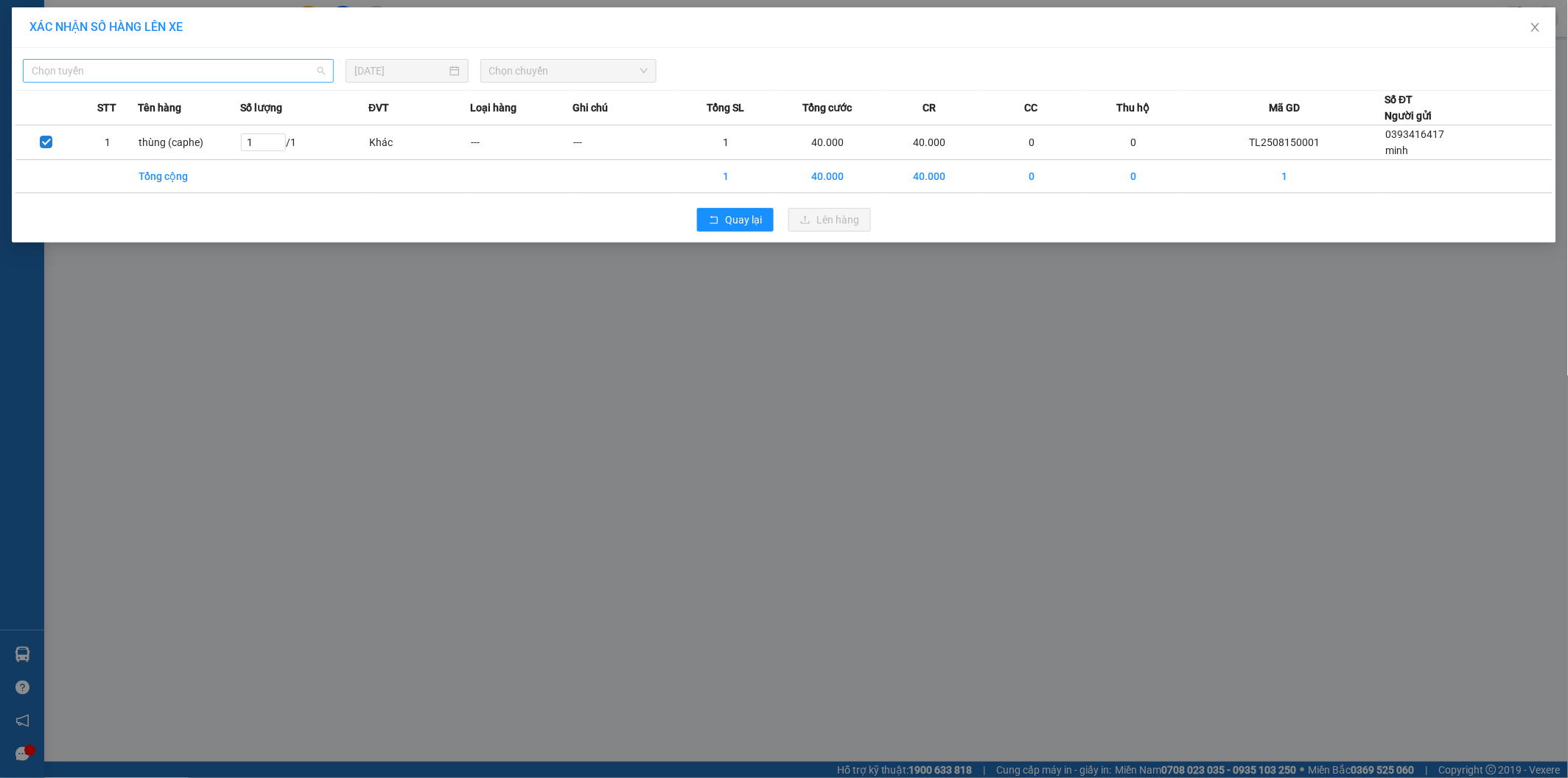
click at [270, 68] on span "Chọn tuyến" at bounding box center [178, 71] width 294 height 22
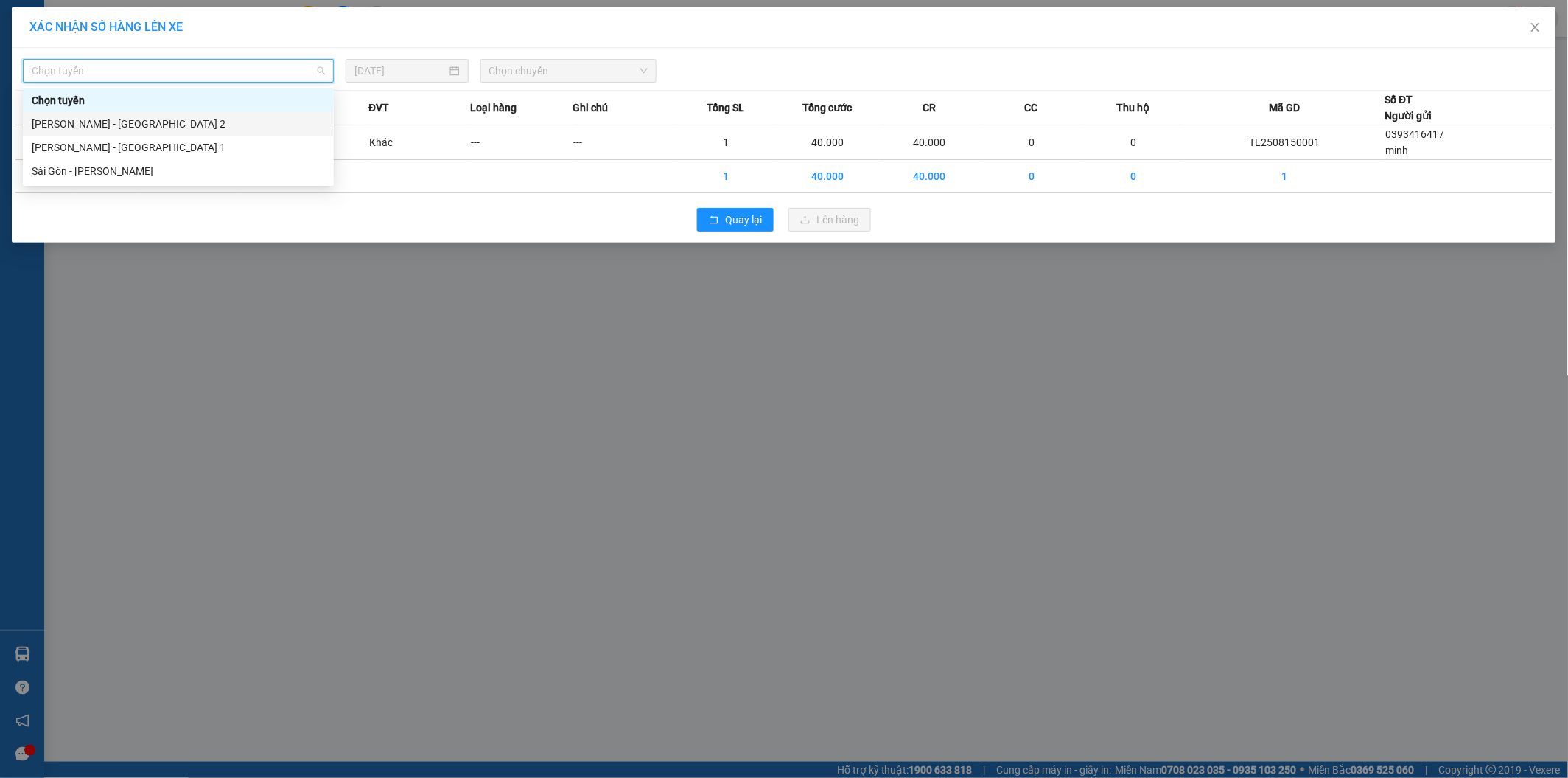
click at [129, 122] on div "[PERSON_NAME] - [GEOGRAPHIC_DATA] 2" at bounding box center [178, 124] width 294 height 16
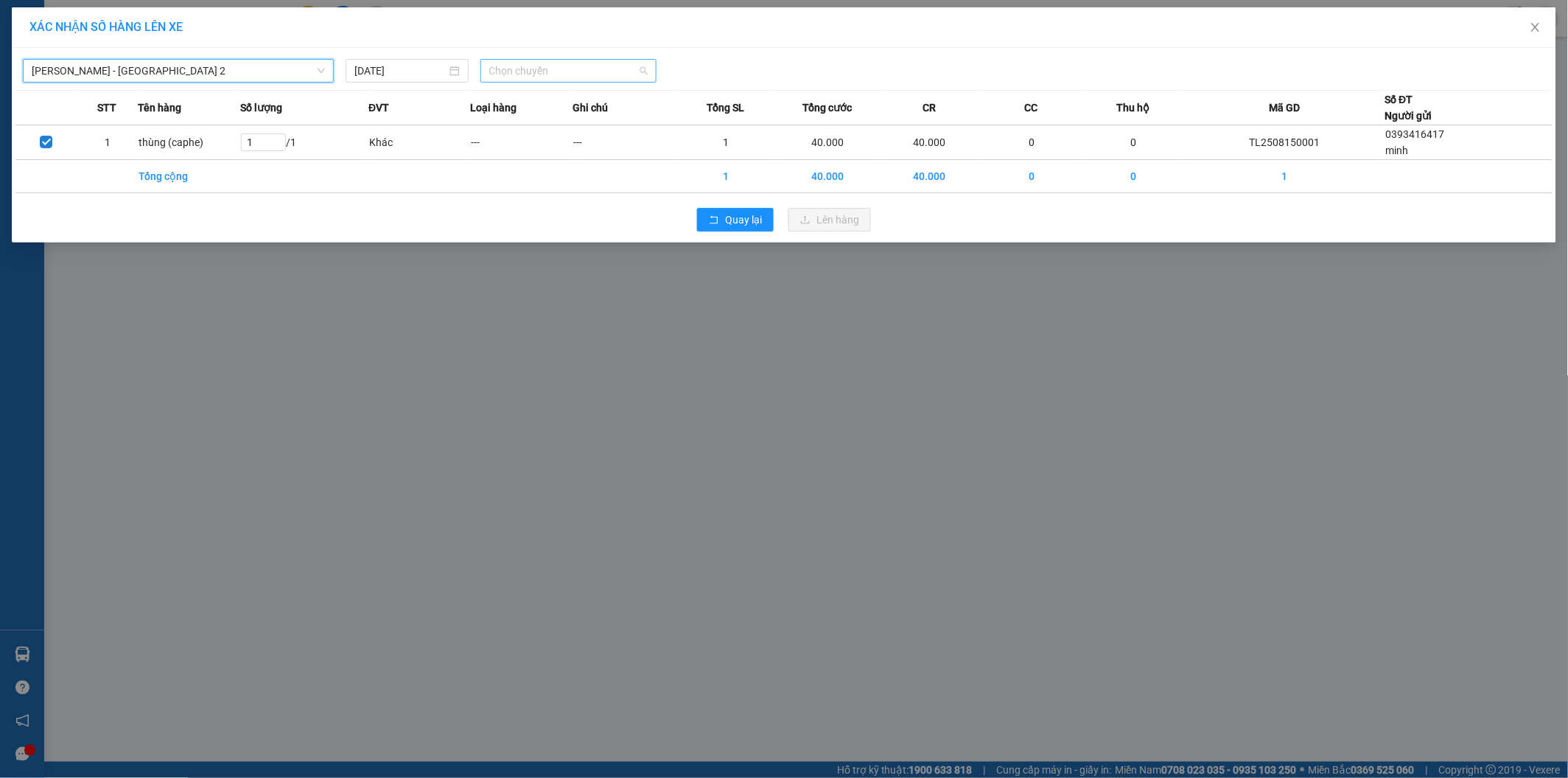
click at [585, 61] on span "Chọn chuyến" at bounding box center [568, 71] width 159 height 22
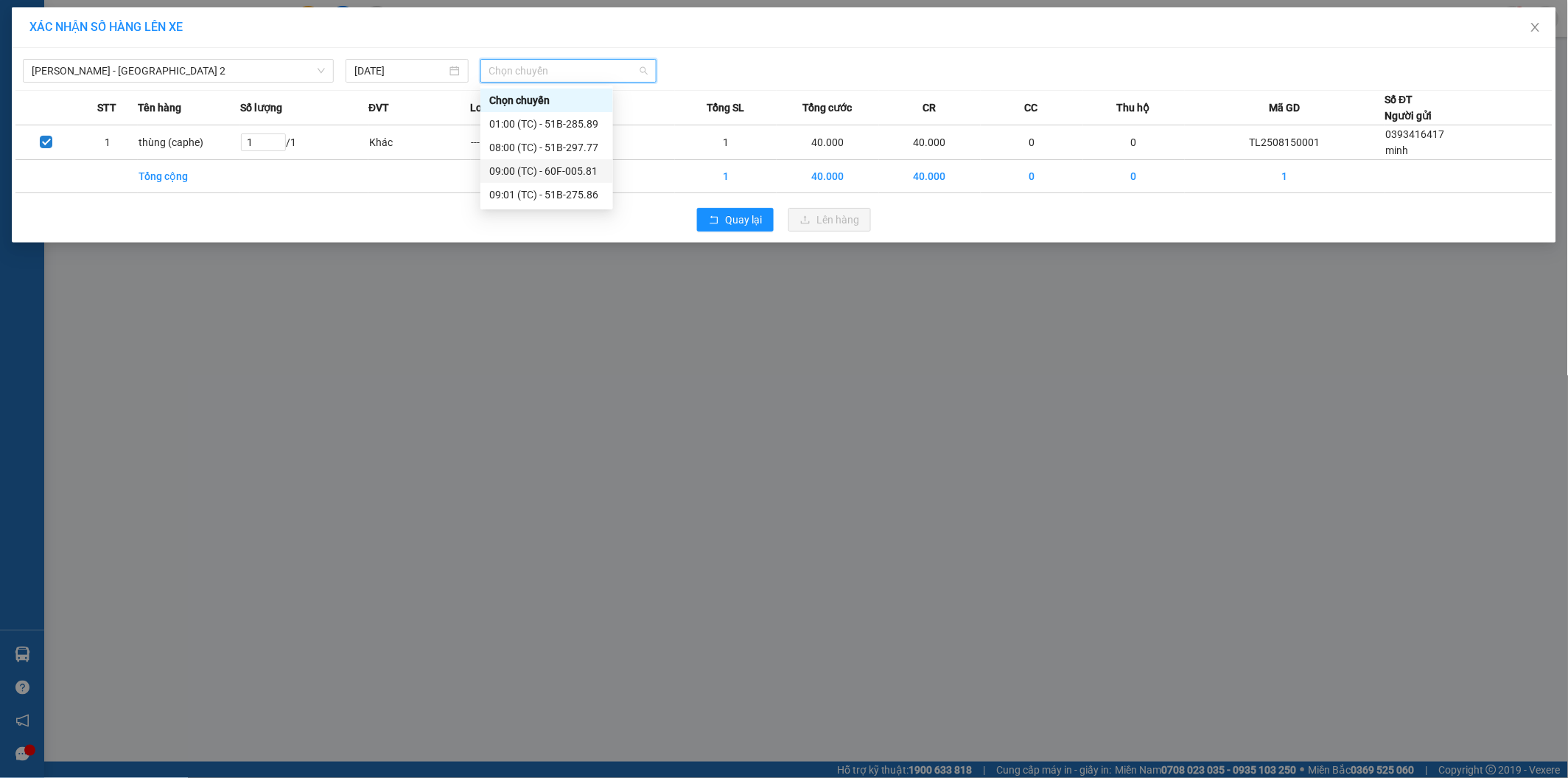
click at [582, 177] on div "09:00 (TC) - 60F-005.81" at bounding box center [546, 171] width 114 height 16
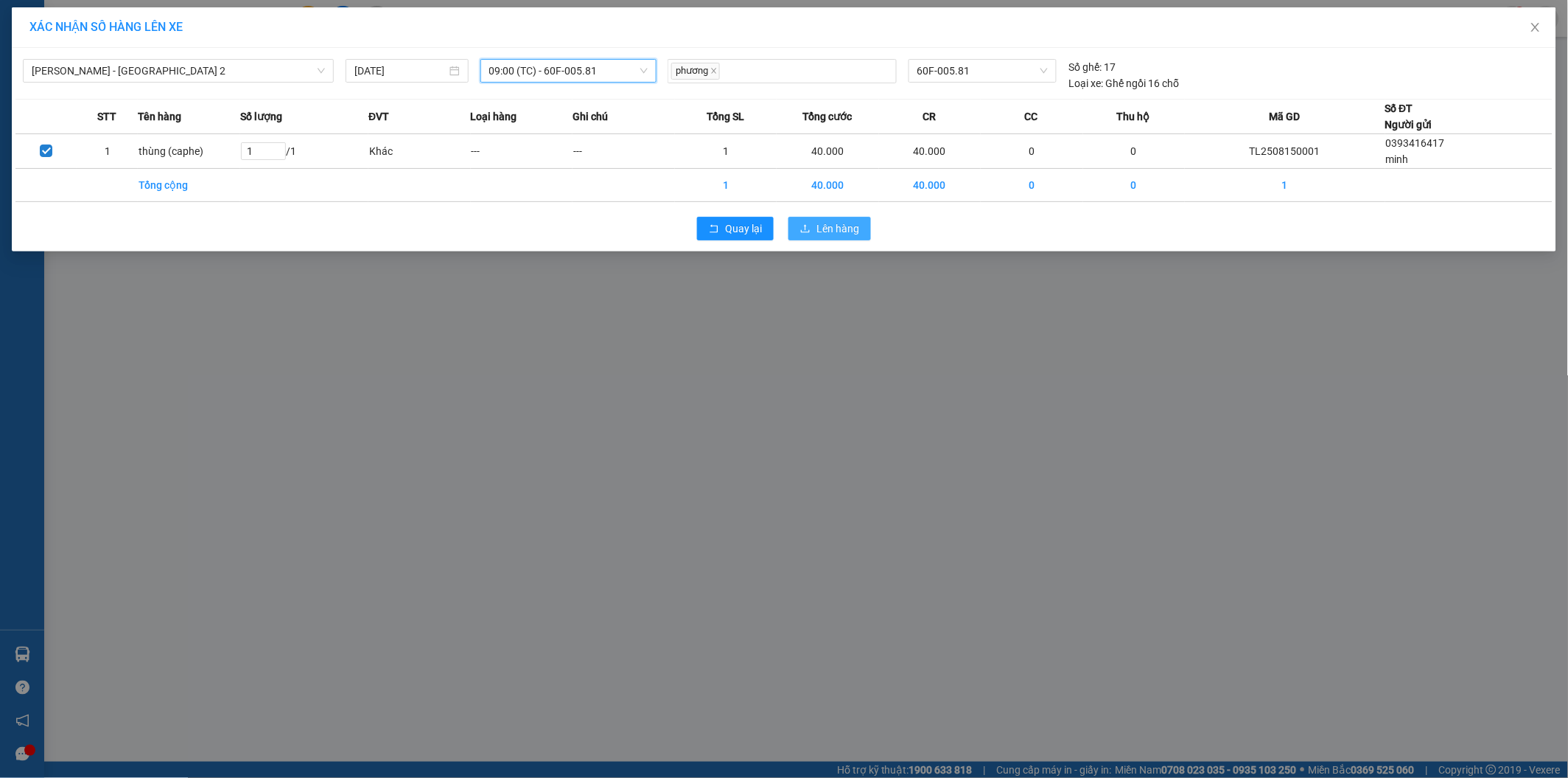
click at [855, 229] on span "Lên hàng" at bounding box center [837, 228] width 43 height 16
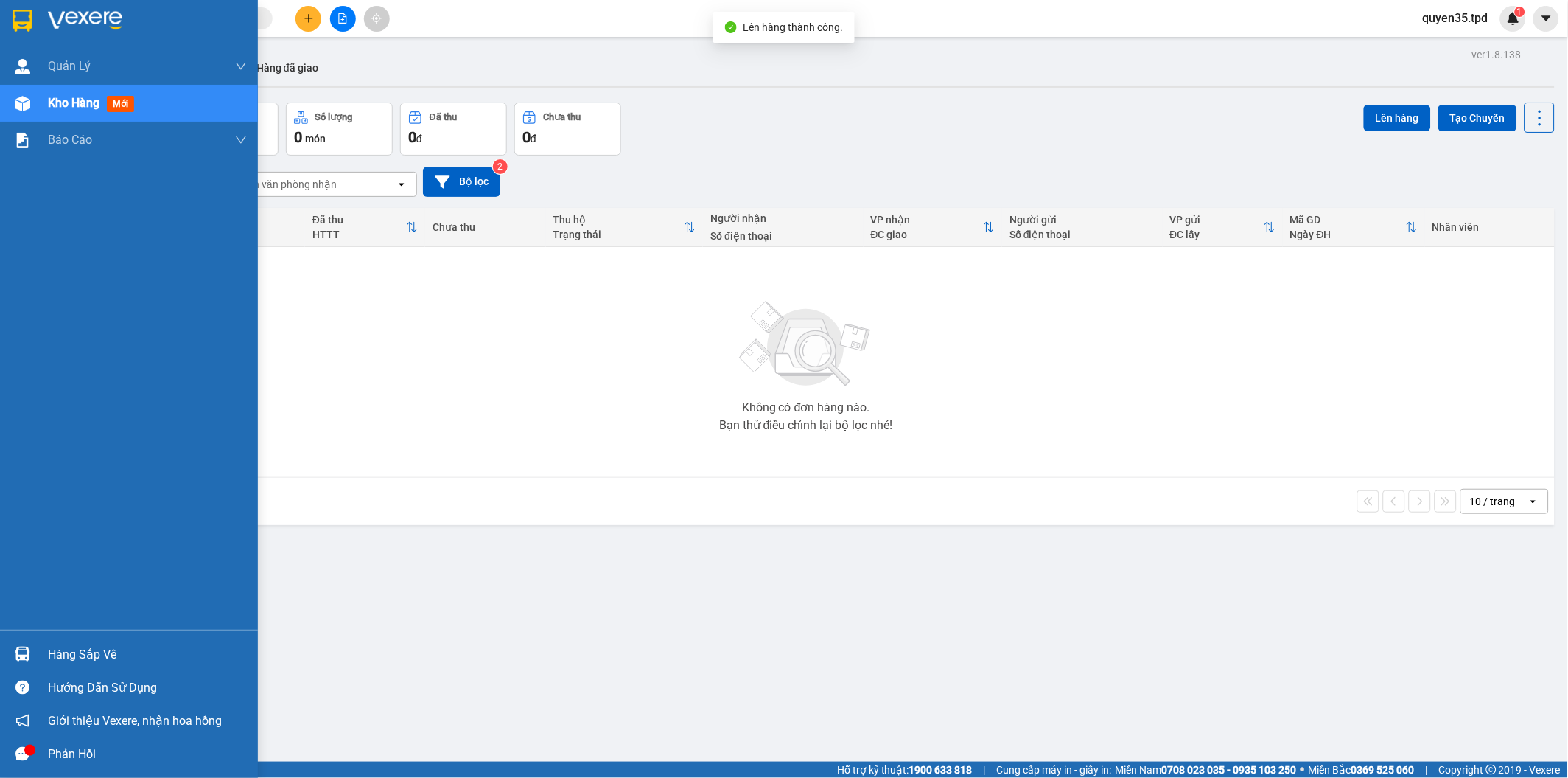
click at [18, 651] on img at bounding box center [23, 654] width 16 height 16
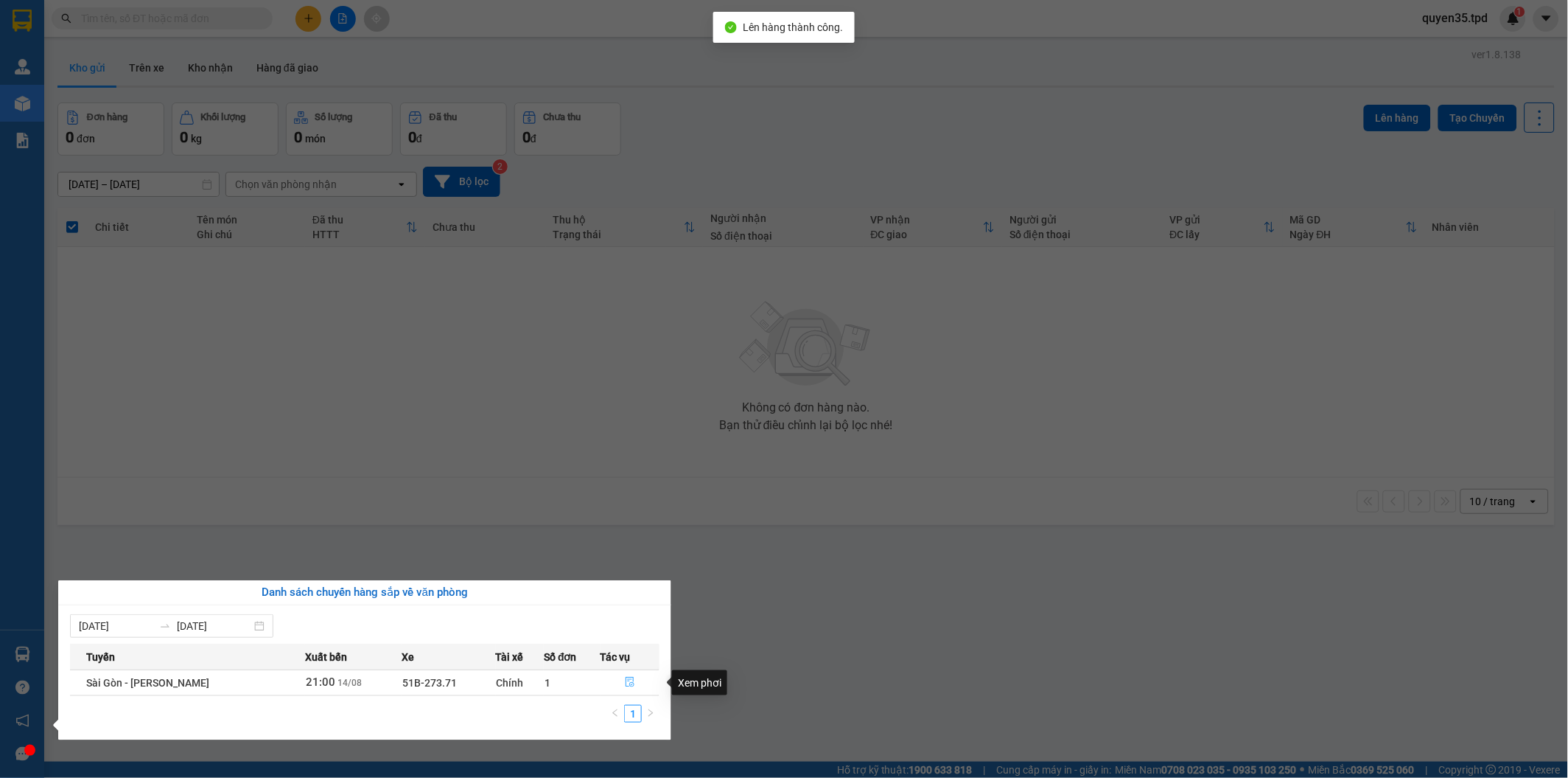
click at [628, 680] on icon "file-done" at bounding box center [629, 681] width 9 height 10
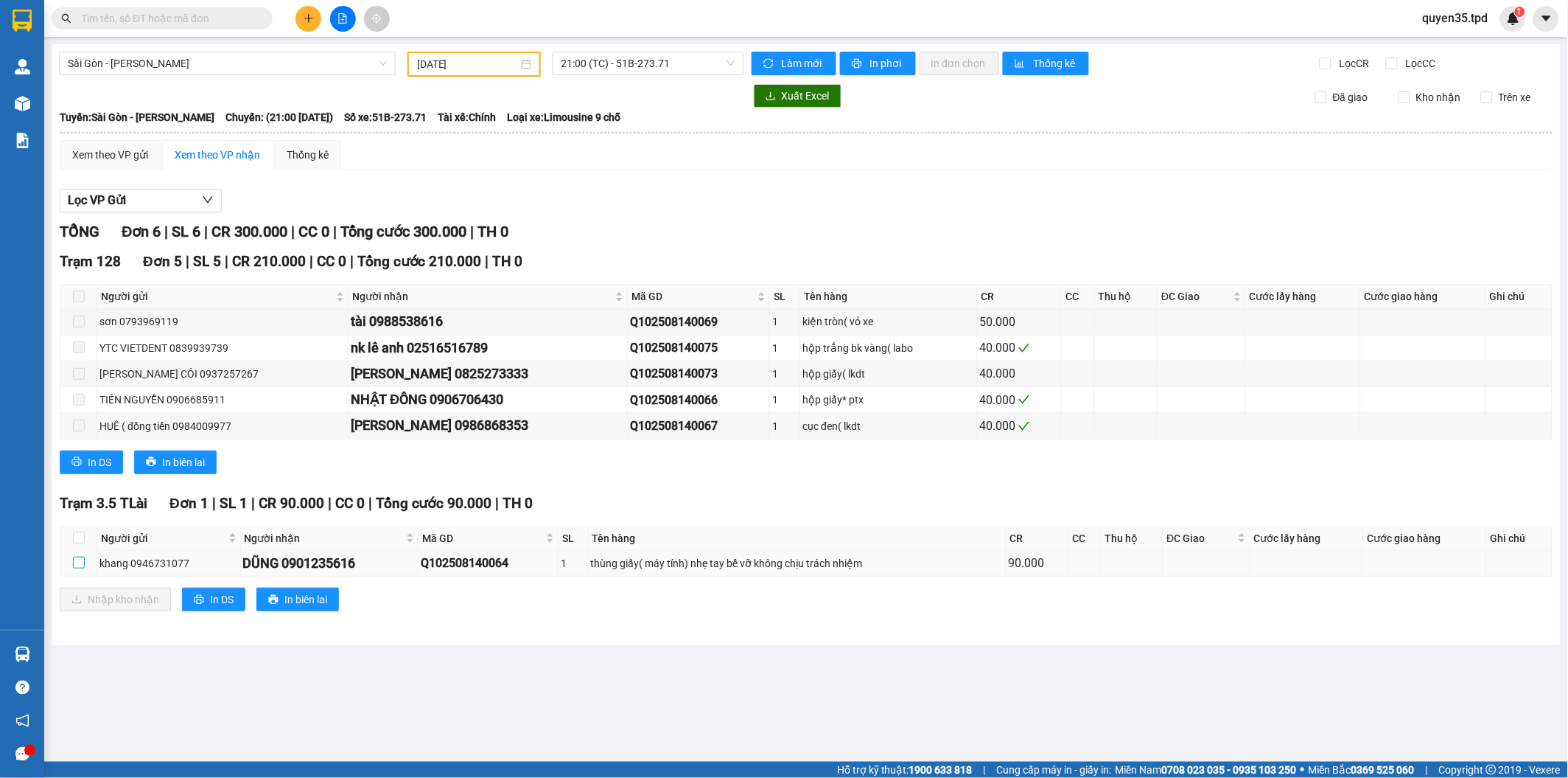
click at [84, 566] on input "checkbox" at bounding box center [79, 563] width 12 height 12
checkbox input "true"
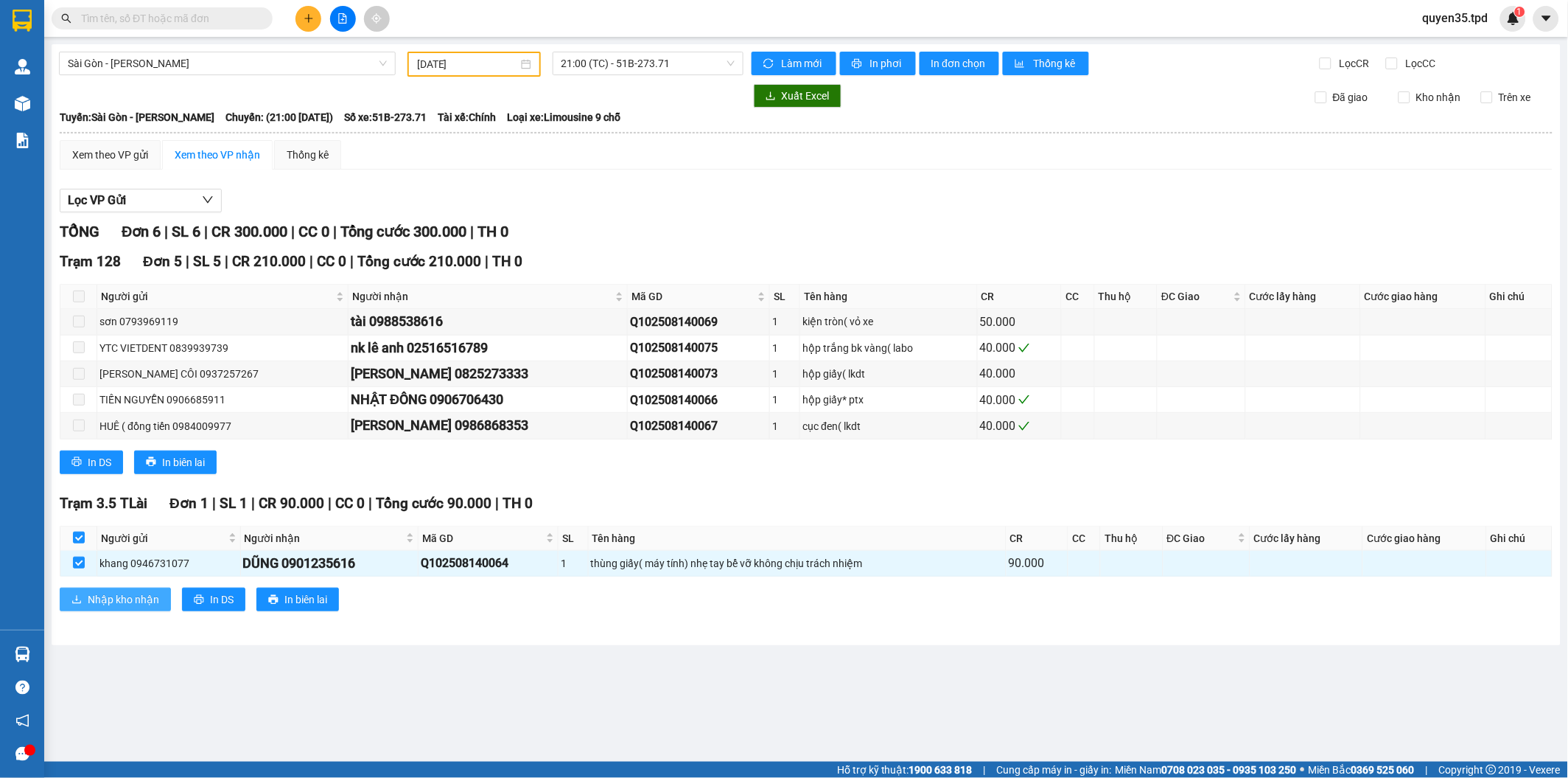
click at [101, 600] on span "Nhập kho nhận" at bounding box center [123, 600] width 72 height 16
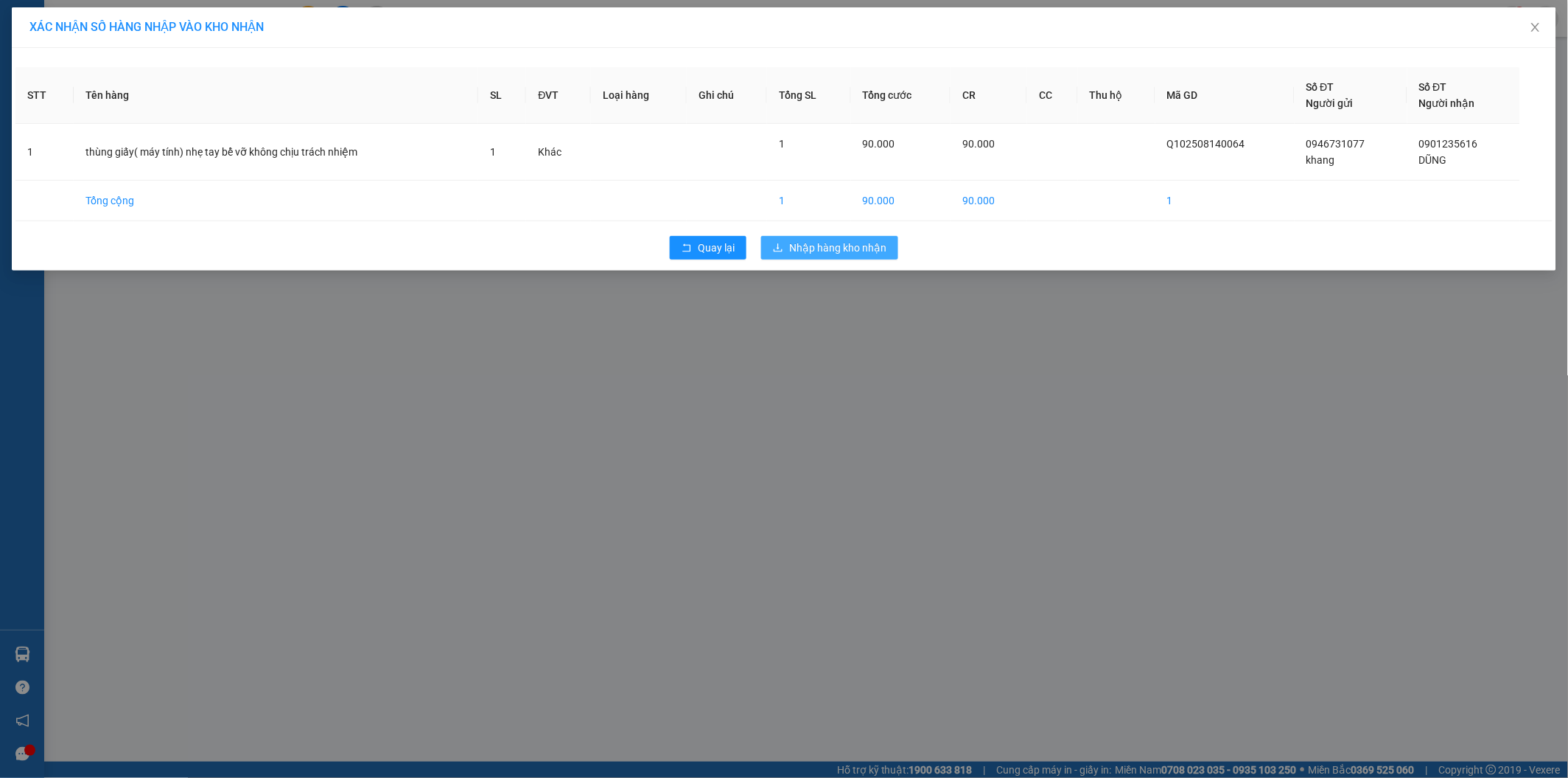
click at [857, 243] on span "Nhập hàng kho nhận" at bounding box center [838, 248] width 98 height 16
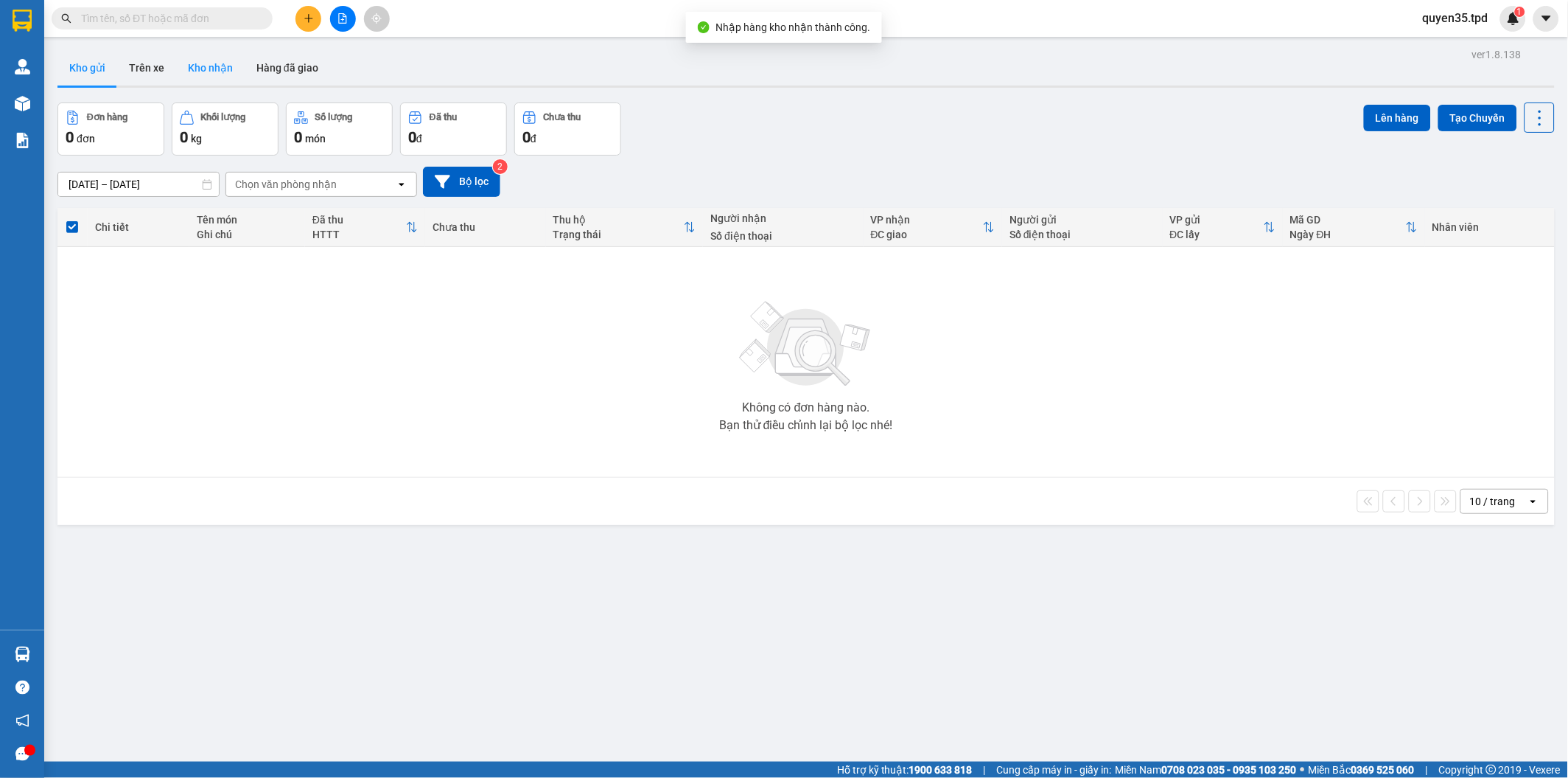
click at [215, 61] on button "Kho nhận" at bounding box center [210, 68] width 69 height 36
